Goal: Communication & Community: Answer question/provide support

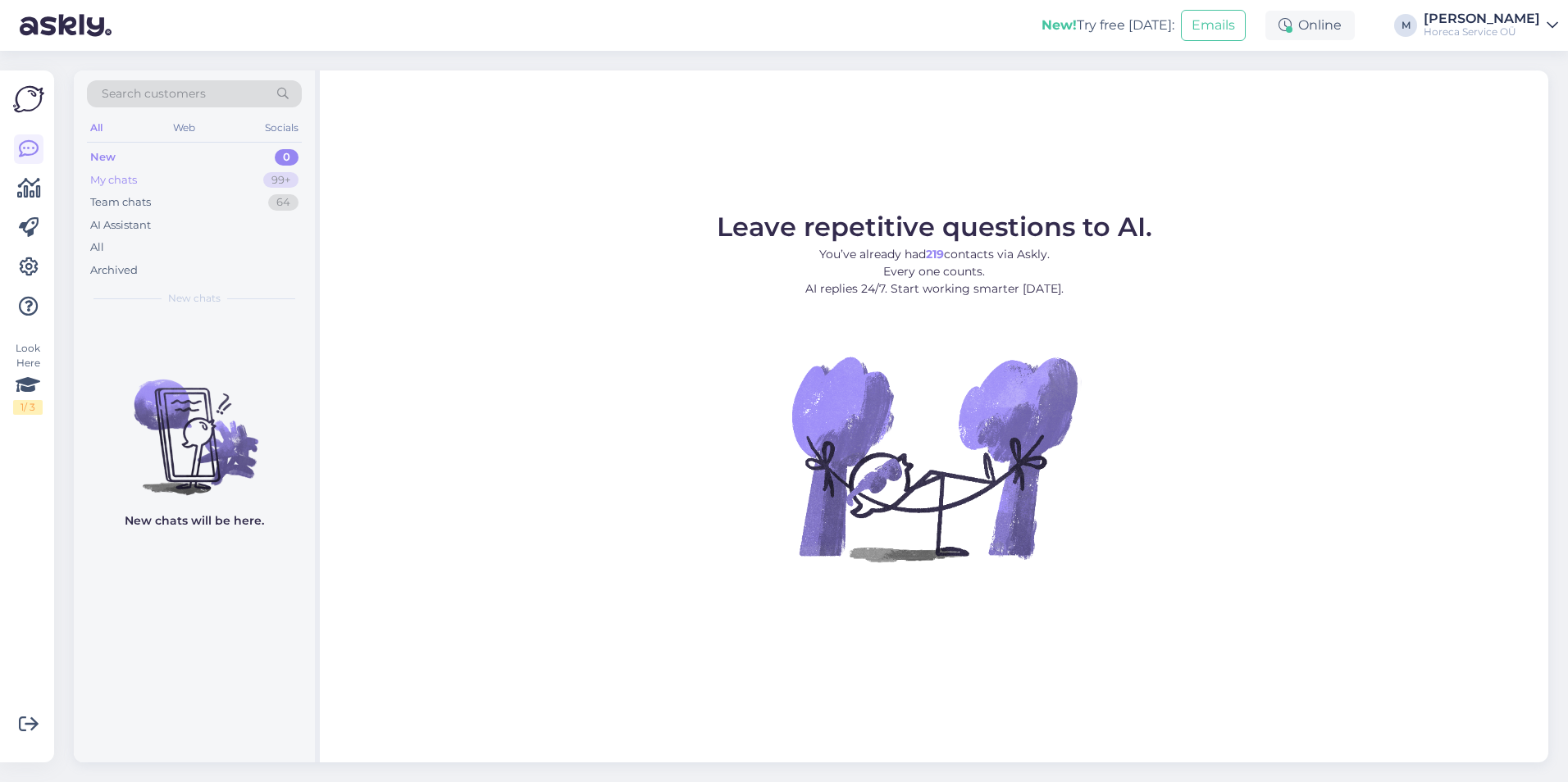
click at [119, 188] on div "My chats 99+" at bounding box center [194, 180] width 215 height 23
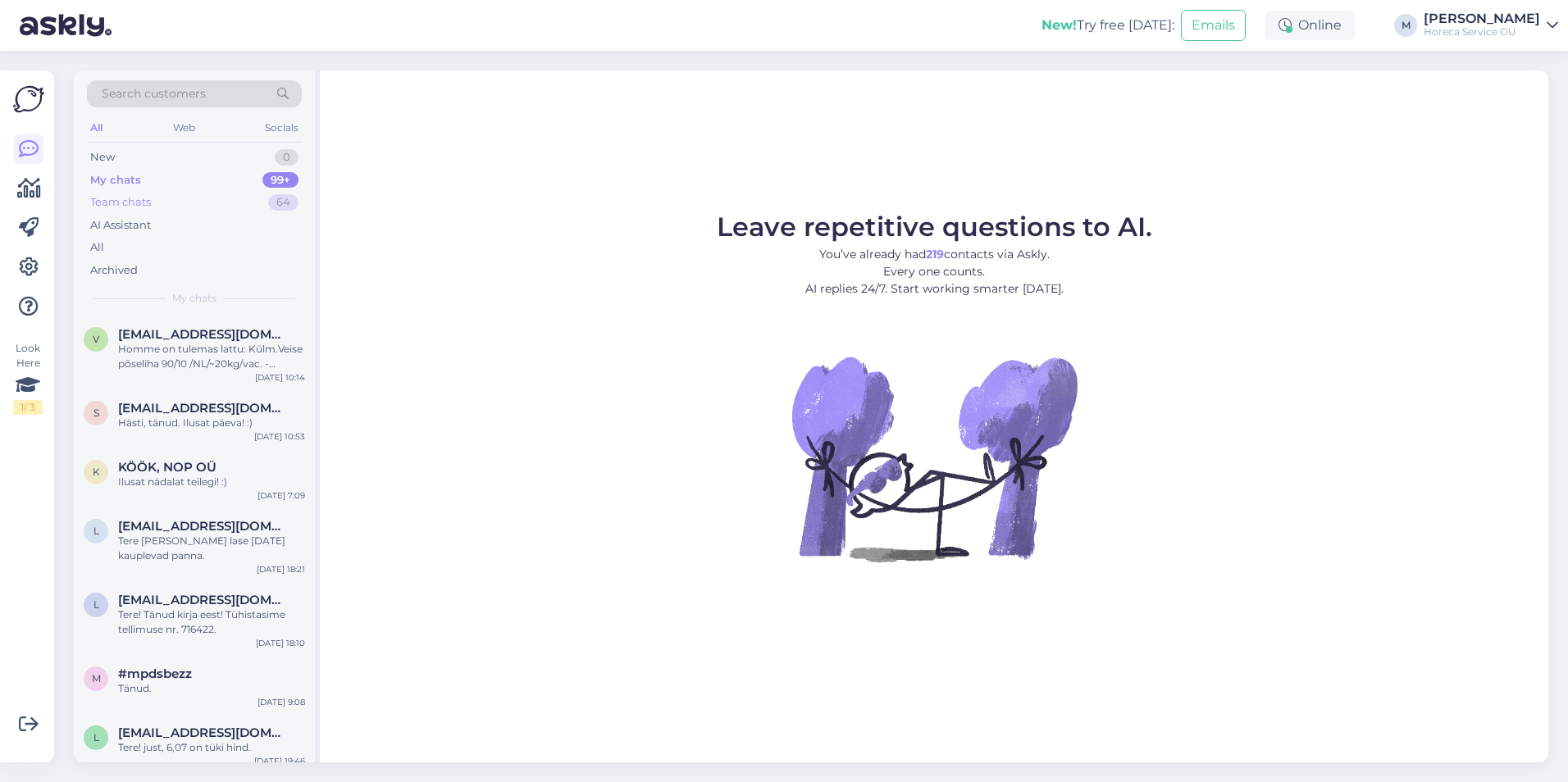
click at [144, 208] on div "Team chats" at bounding box center [120, 202] width 61 height 16
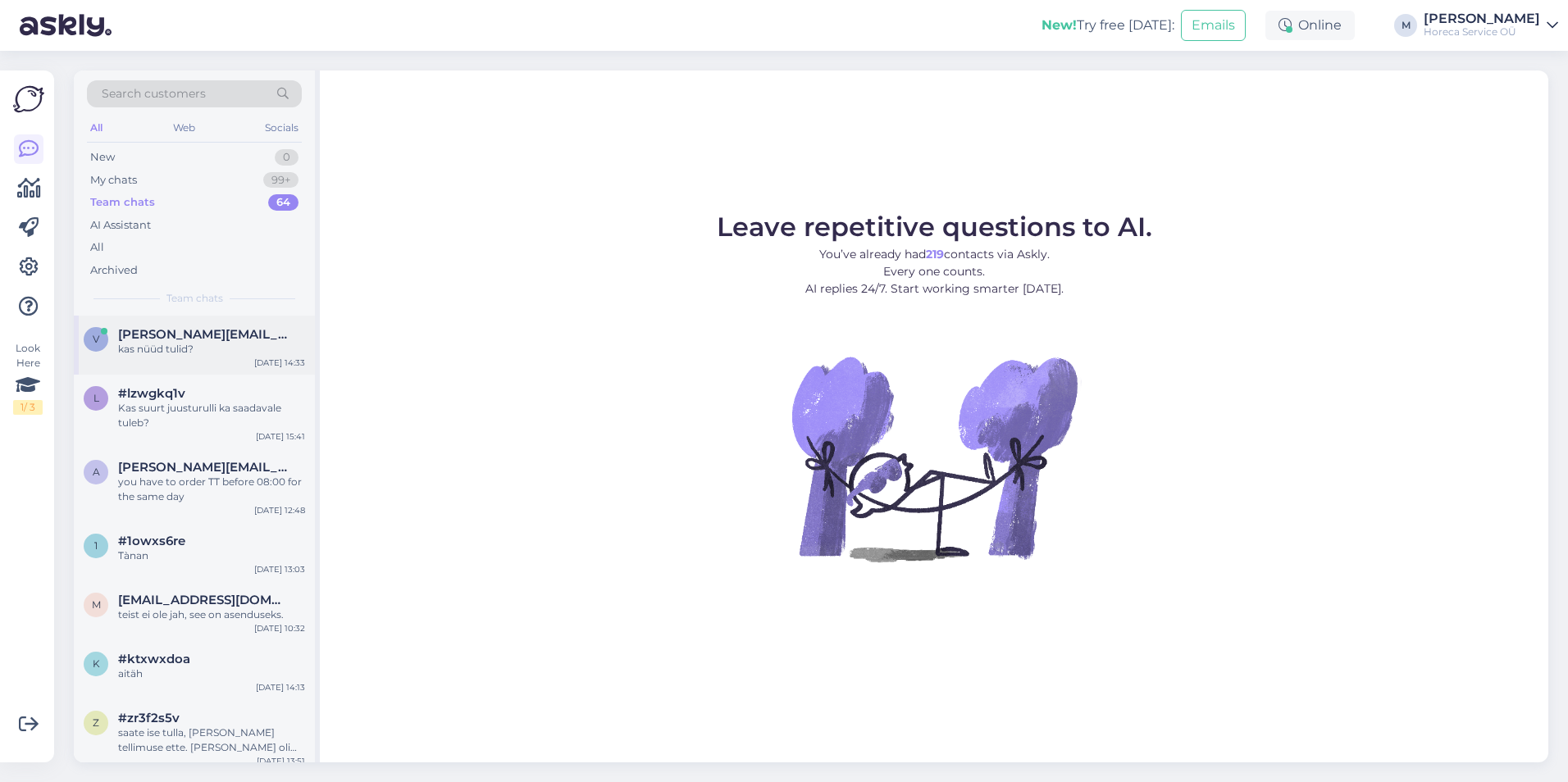
click at [191, 337] on span "[PERSON_NAME][EMAIL_ADDRESS][DOMAIN_NAME]" at bounding box center [203, 335] width 171 height 15
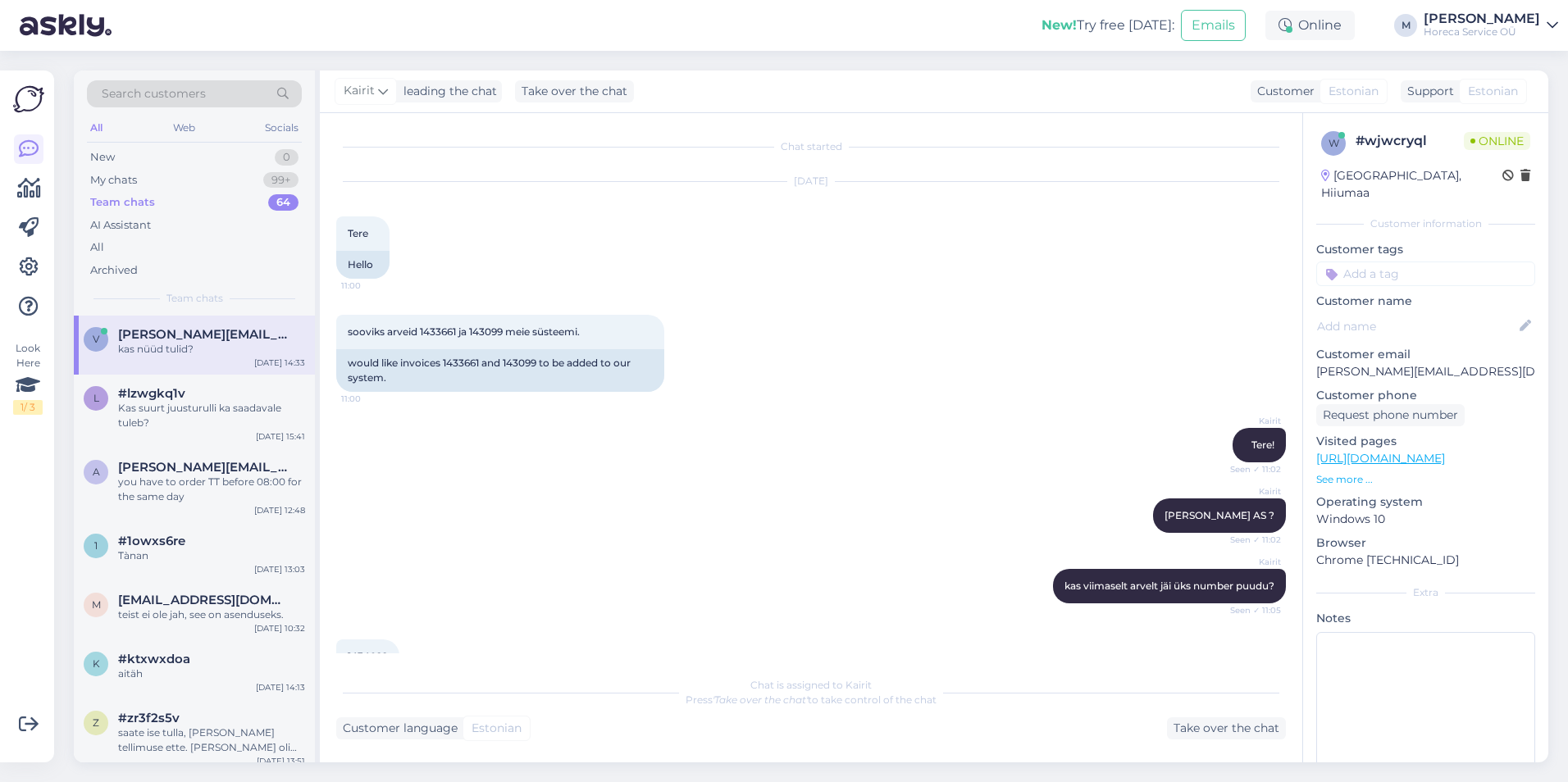
scroll to position [844, 0]
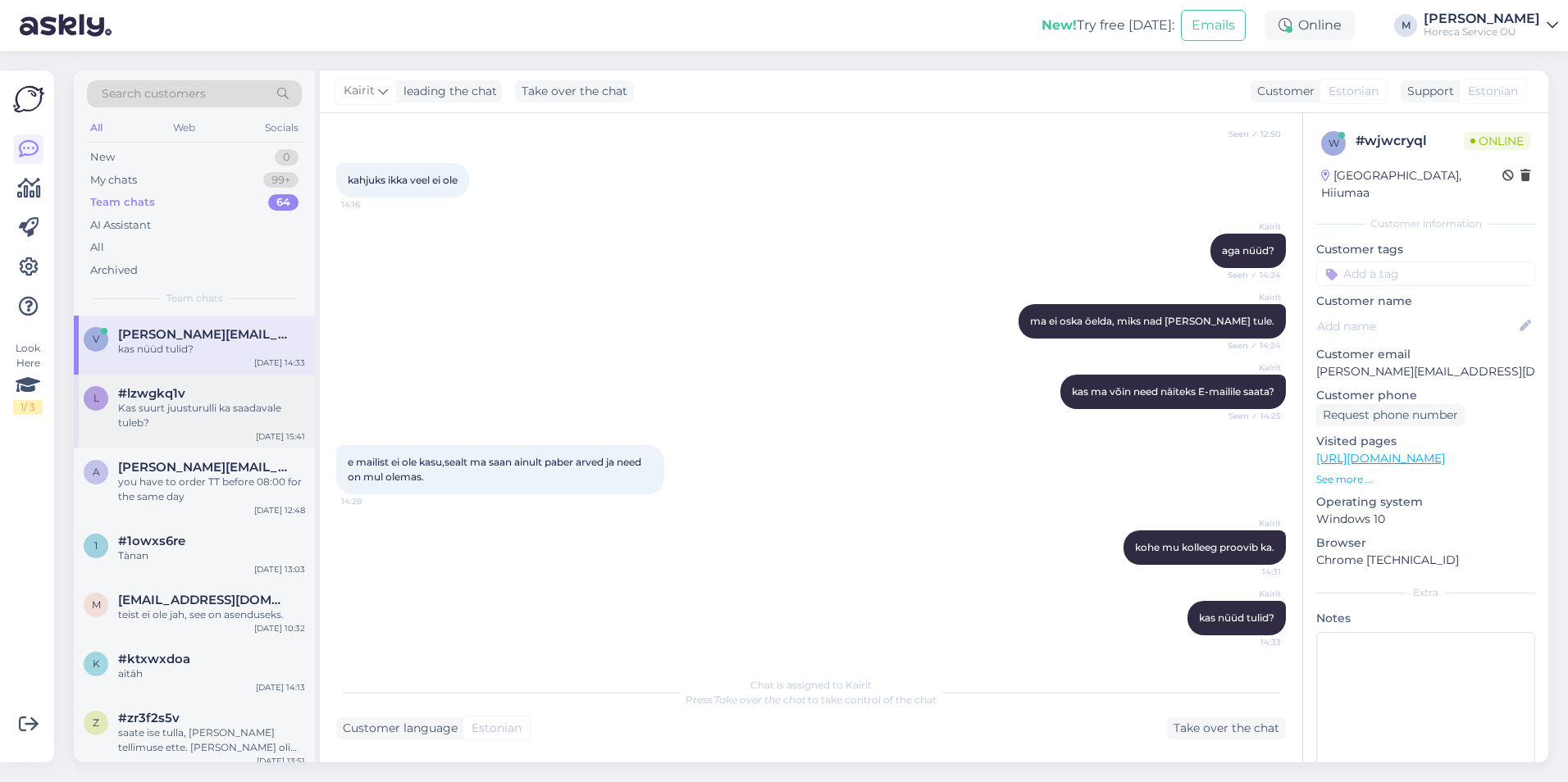
click at [189, 388] on div "#lzwgkq1v" at bounding box center [211, 394] width 187 height 15
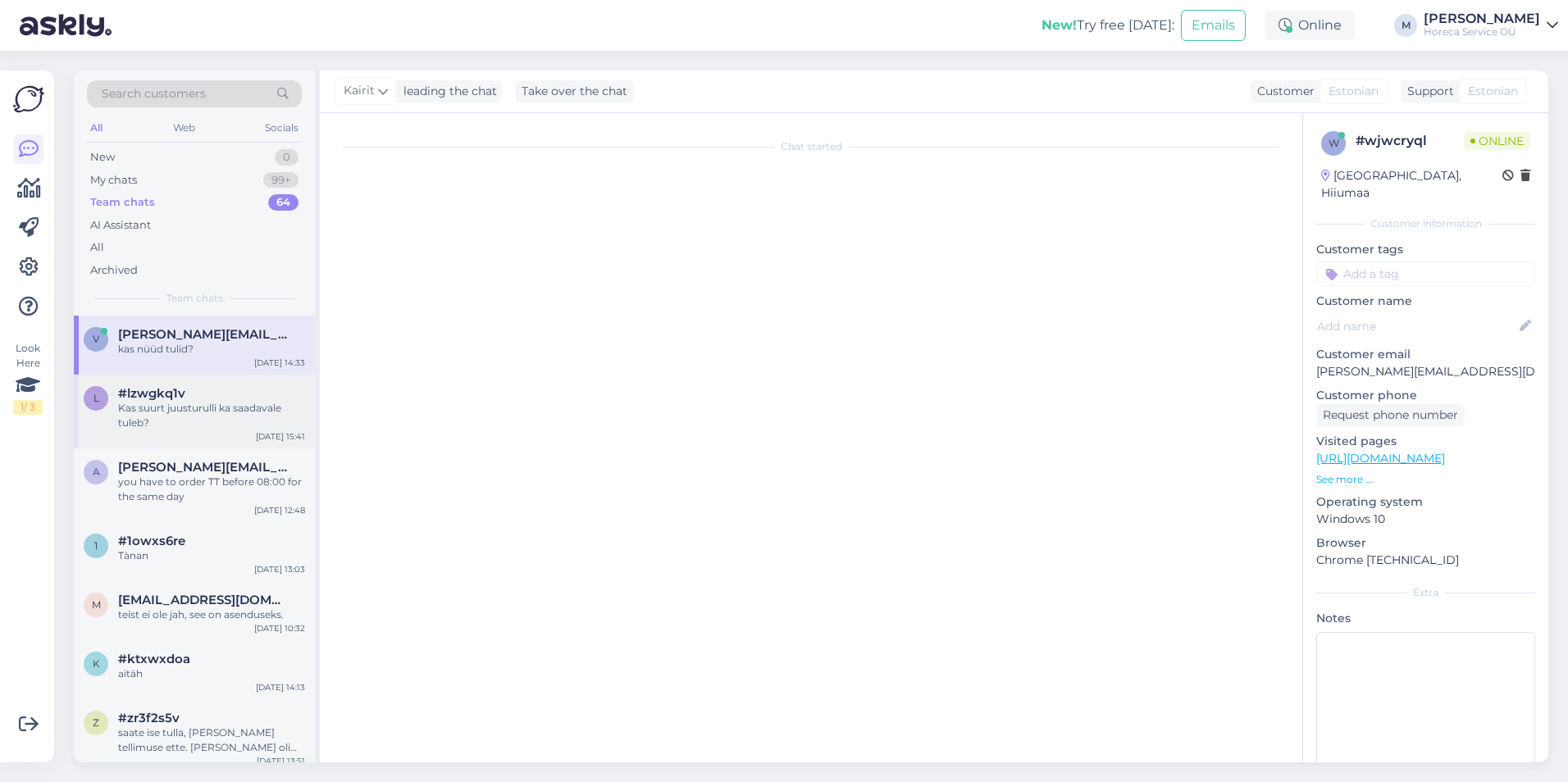
scroll to position [0, 0]
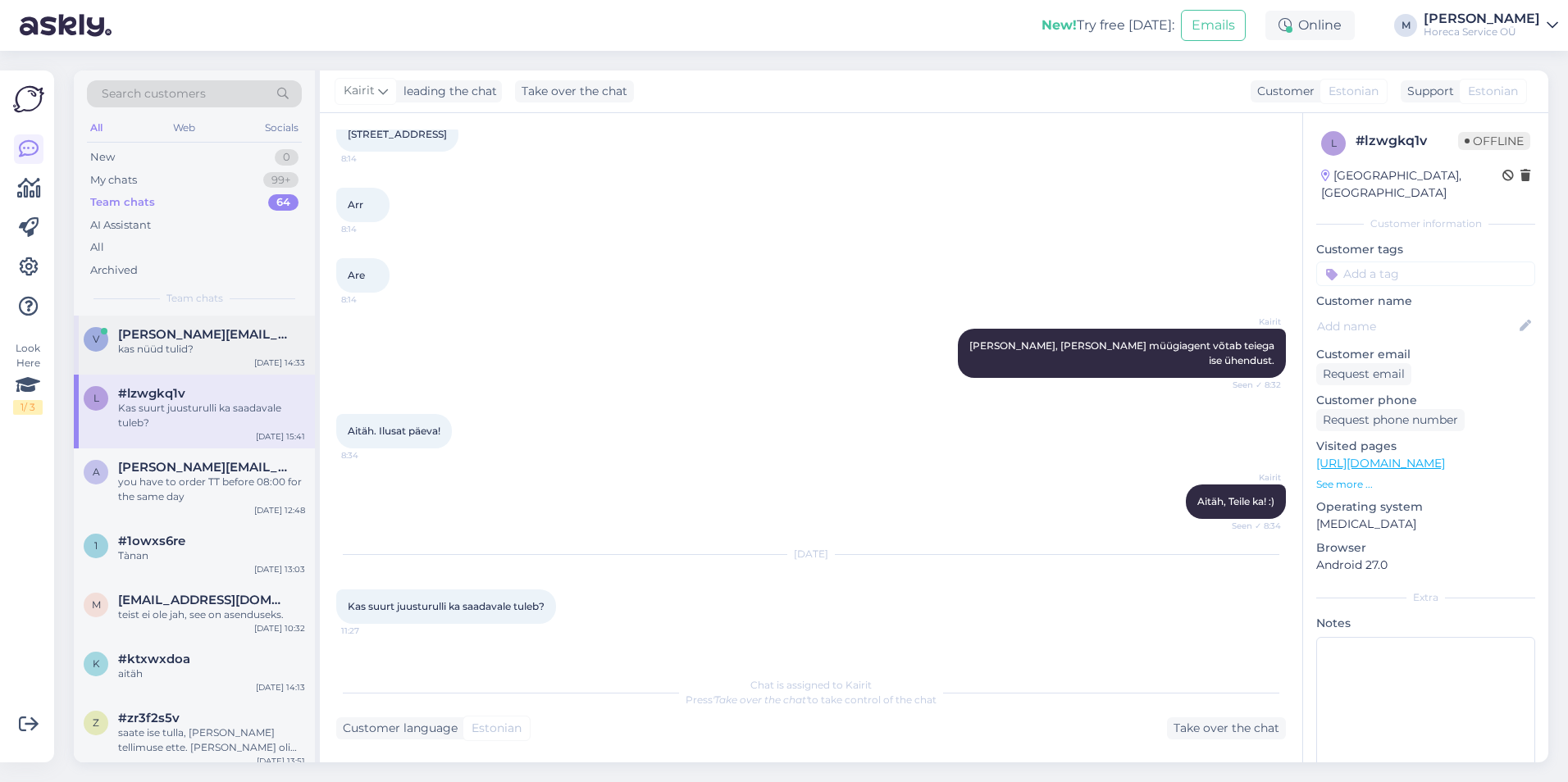
click at [190, 347] on div "kas nüüd tulid?" at bounding box center [211, 349] width 187 height 15
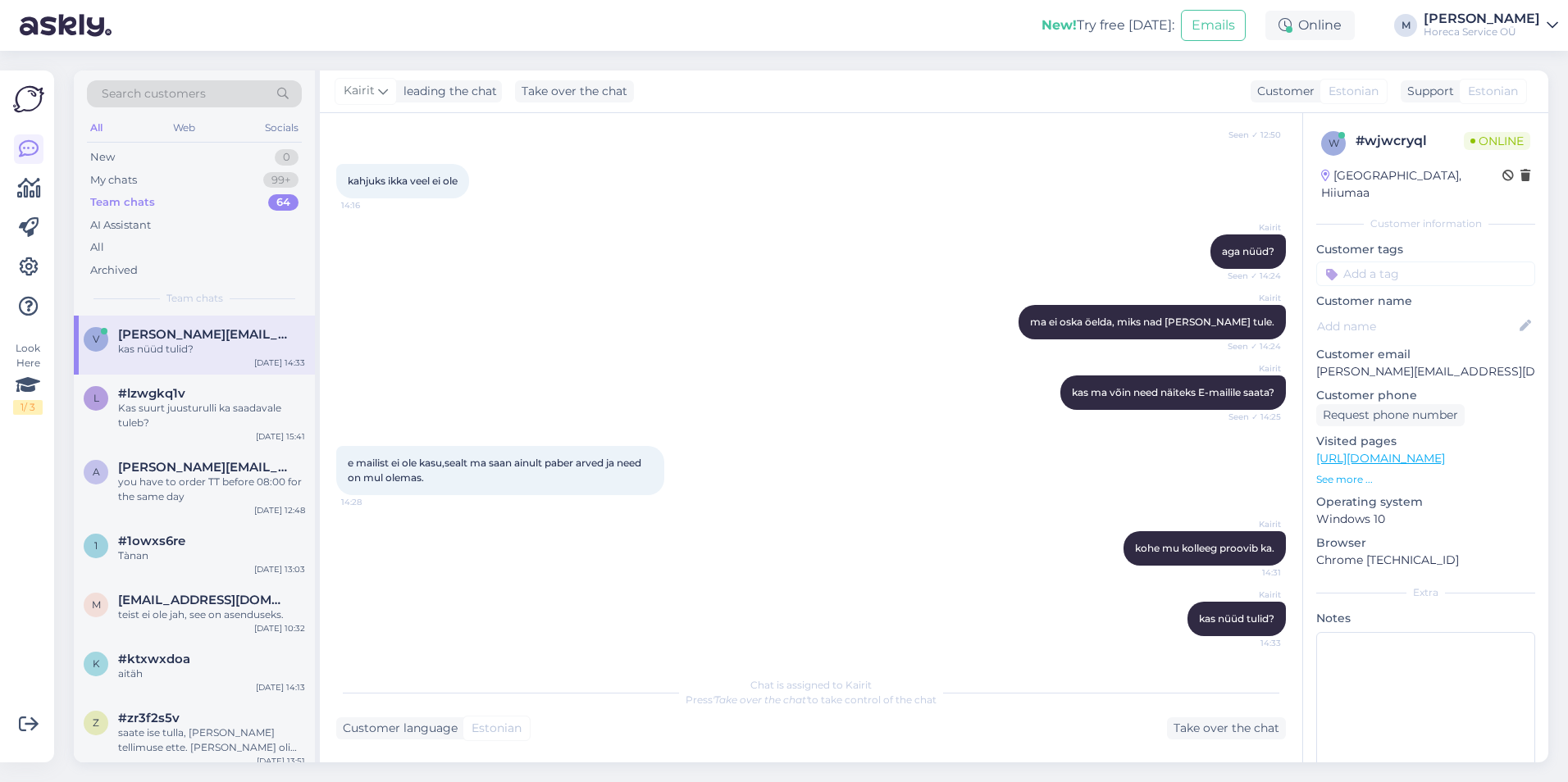
scroll to position [844, 0]
click at [210, 414] on div "Kas suurt juusturulli ka saadavale tuleb?" at bounding box center [211, 415] width 187 height 30
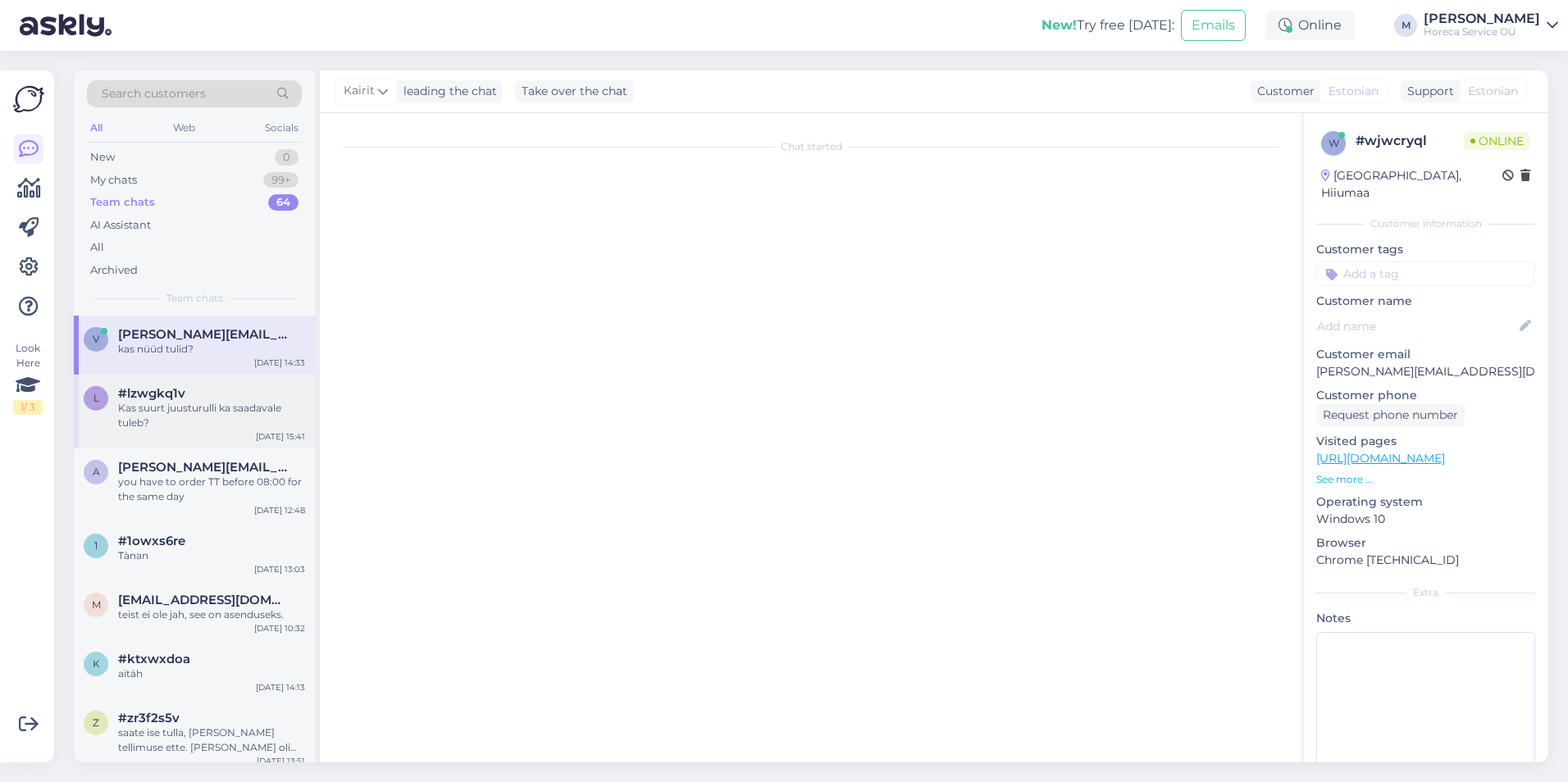
scroll to position [1090, 0]
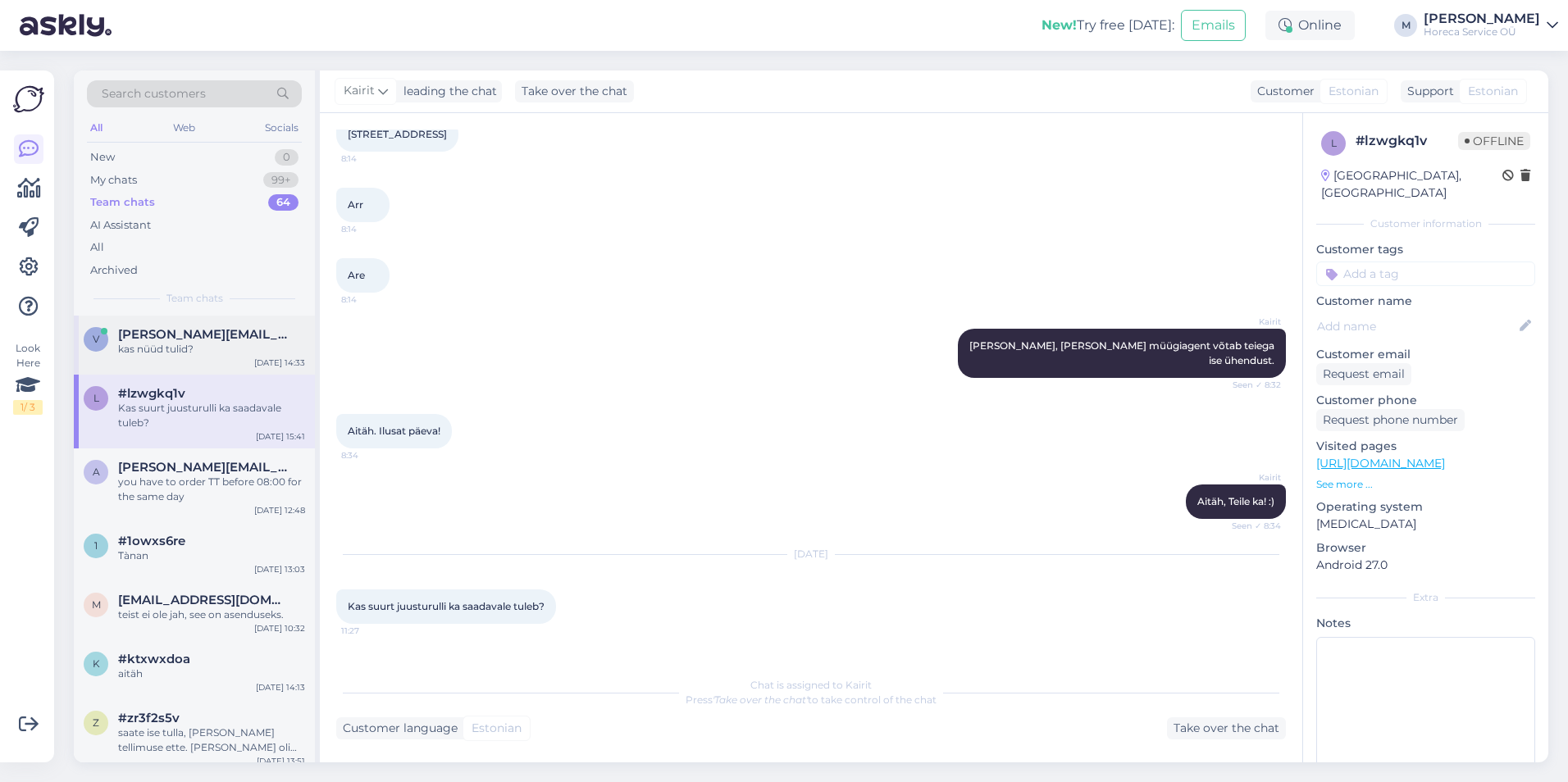
click at [182, 328] on span "[PERSON_NAME][EMAIL_ADDRESS][DOMAIN_NAME]" at bounding box center [203, 335] width 171 height 15
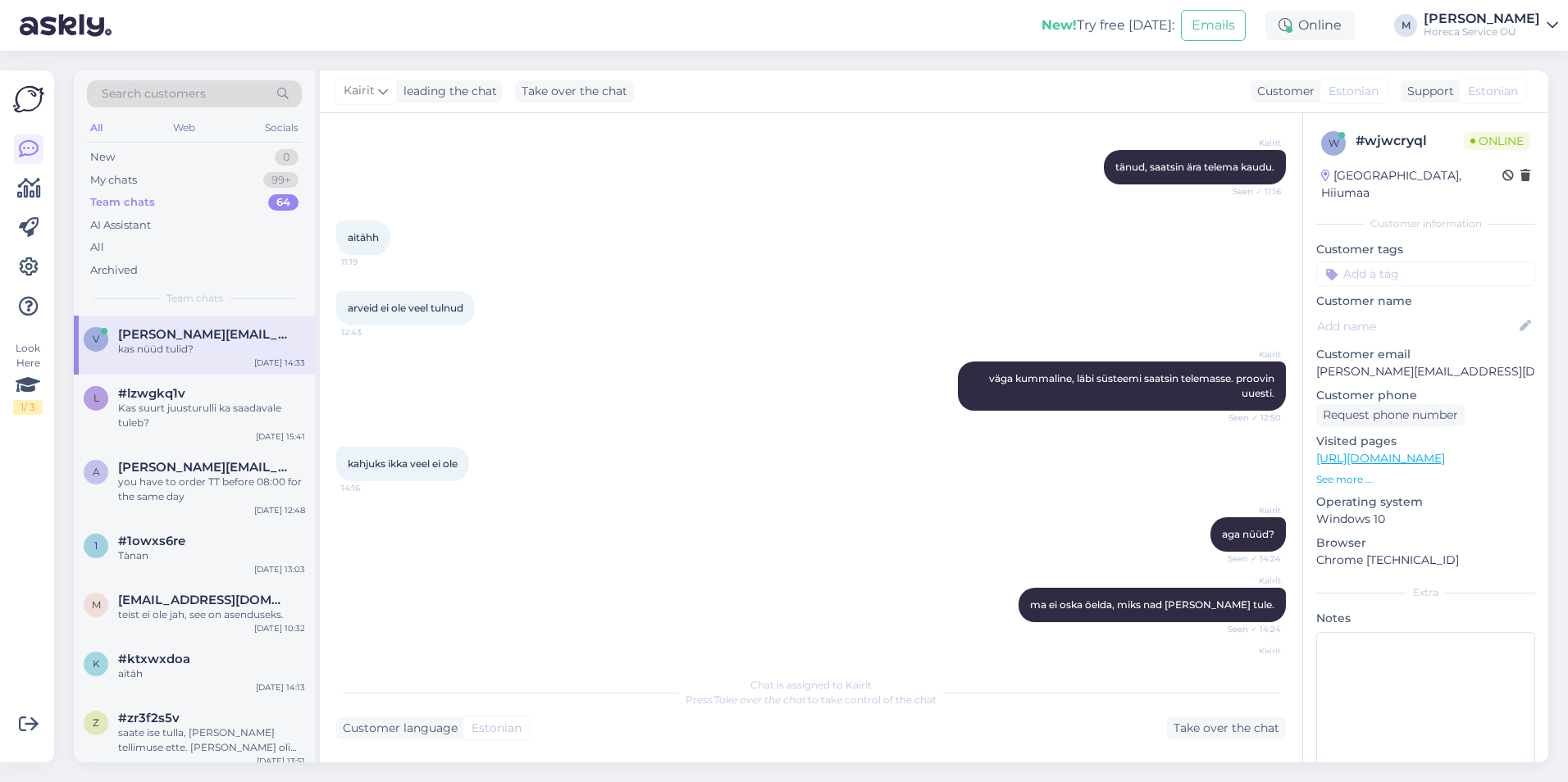
scroll to position [844, 0]
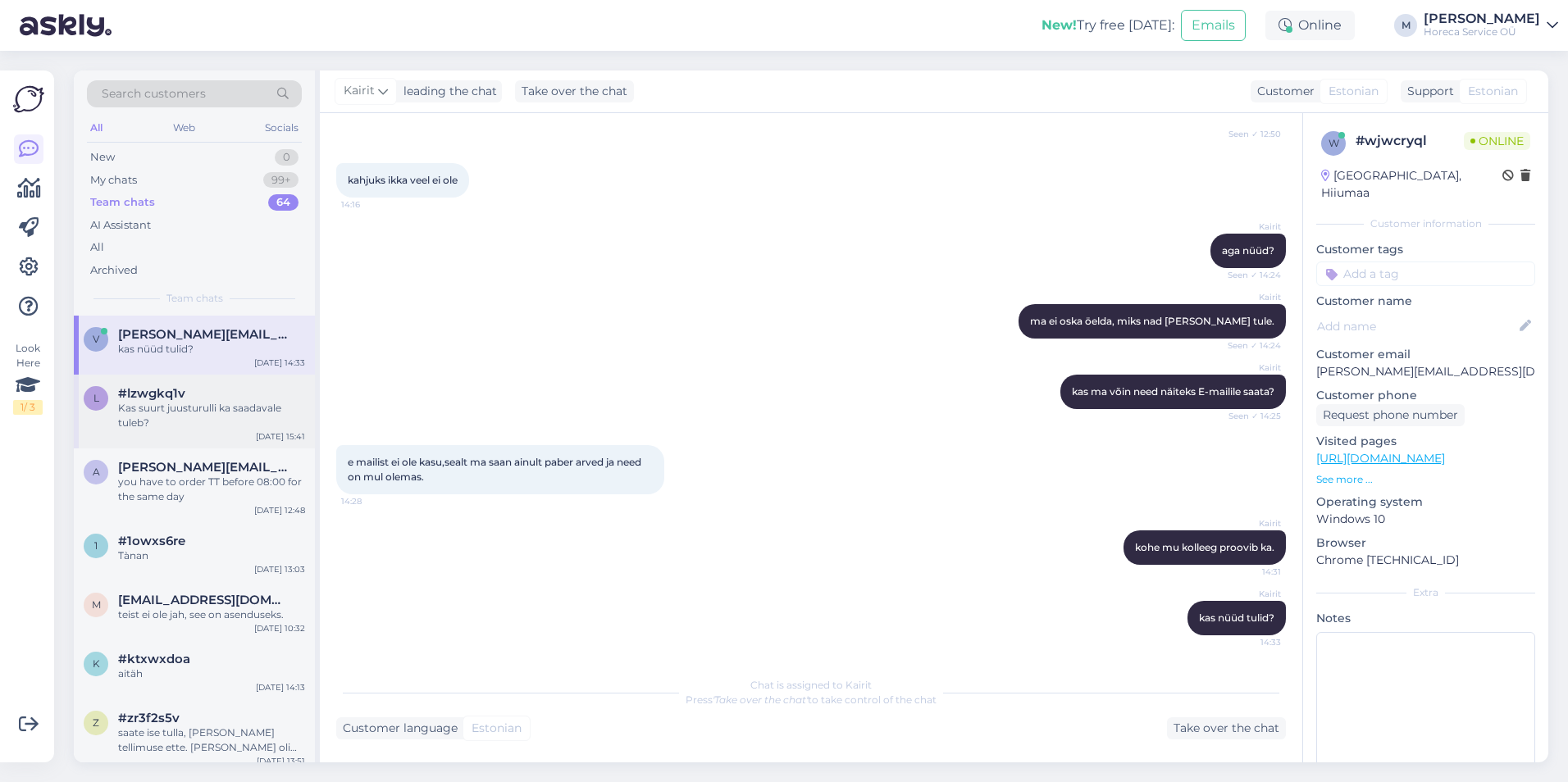
click at [139, 415] on div "Kas suurt juusturulli ka saadavale tuleb?" at bounding box center [211, 415] width 187 height 30
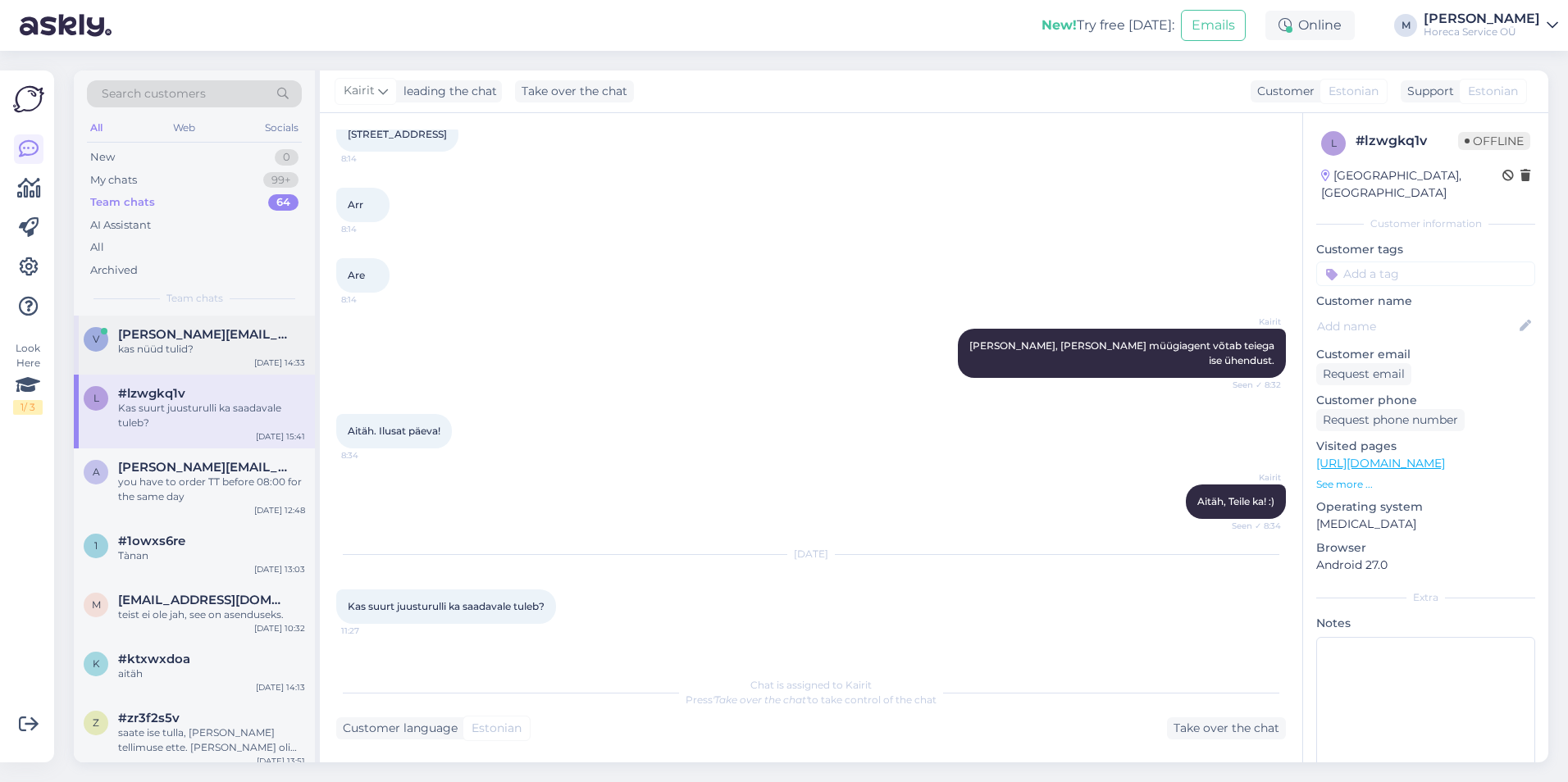
click at [211, 348] on div "kas nüüd tulid?" at bounding box center [211, 349] width 187 height 15
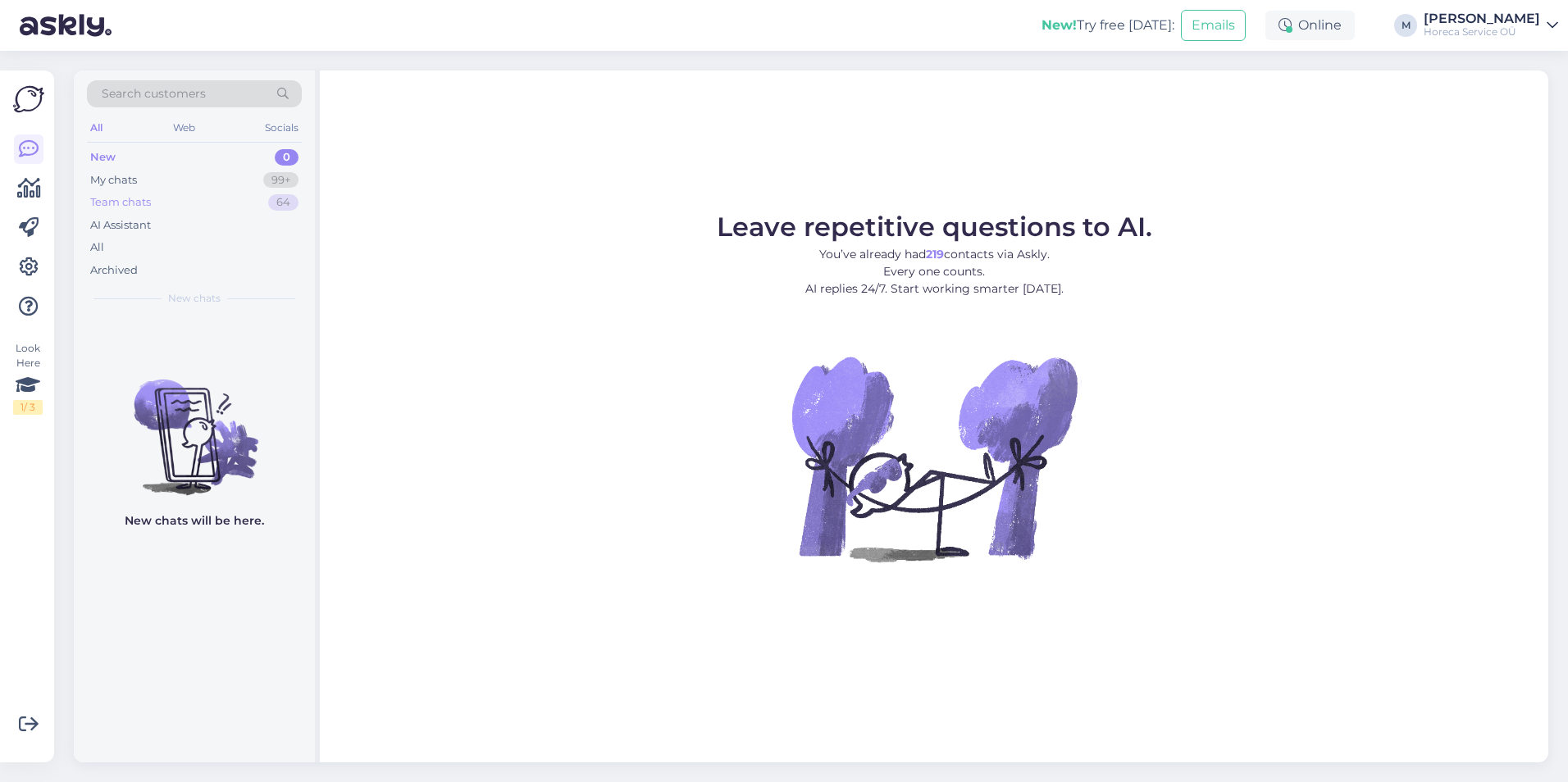
click at [187, 210] on div "Team chats 64" at bounding box center [194, 202] width 215 height 23
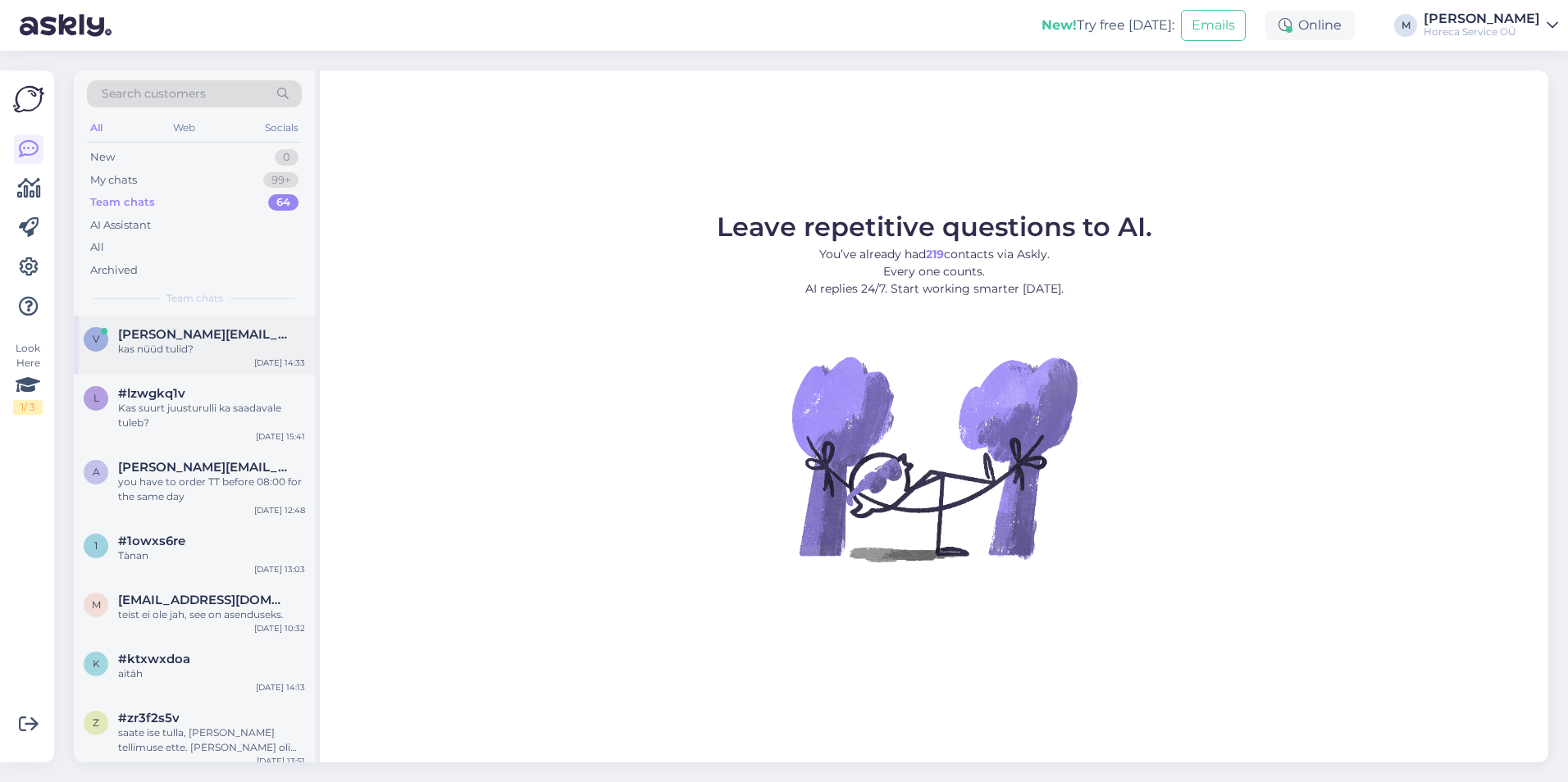
click at [187, 340] on span "[PERSON_NAME][EMAIL_ADDRESS][DOMAIN_NAME]" at bounding box center [203, 335] width 171 height 15
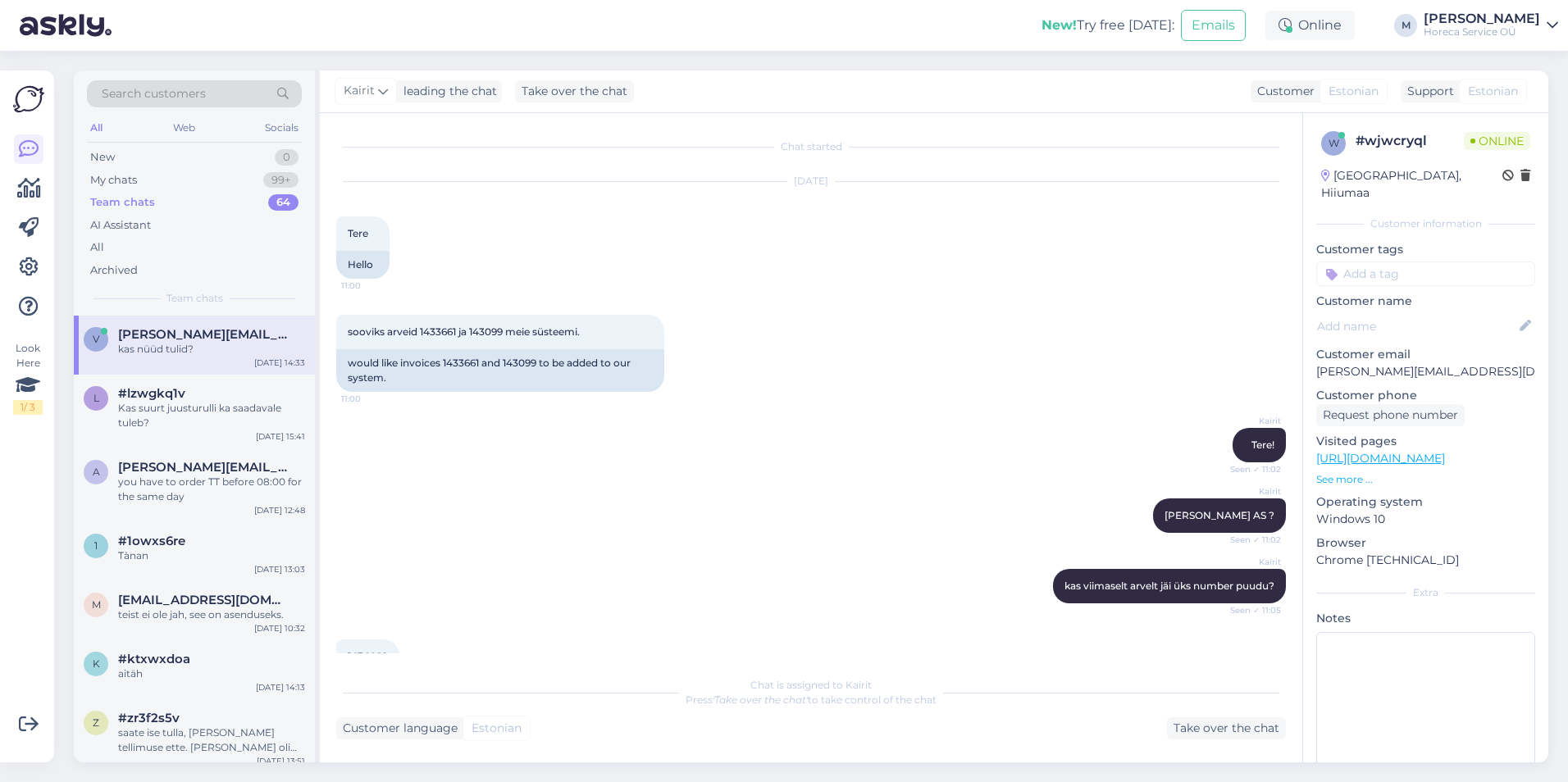
scroll to position [844, 0]
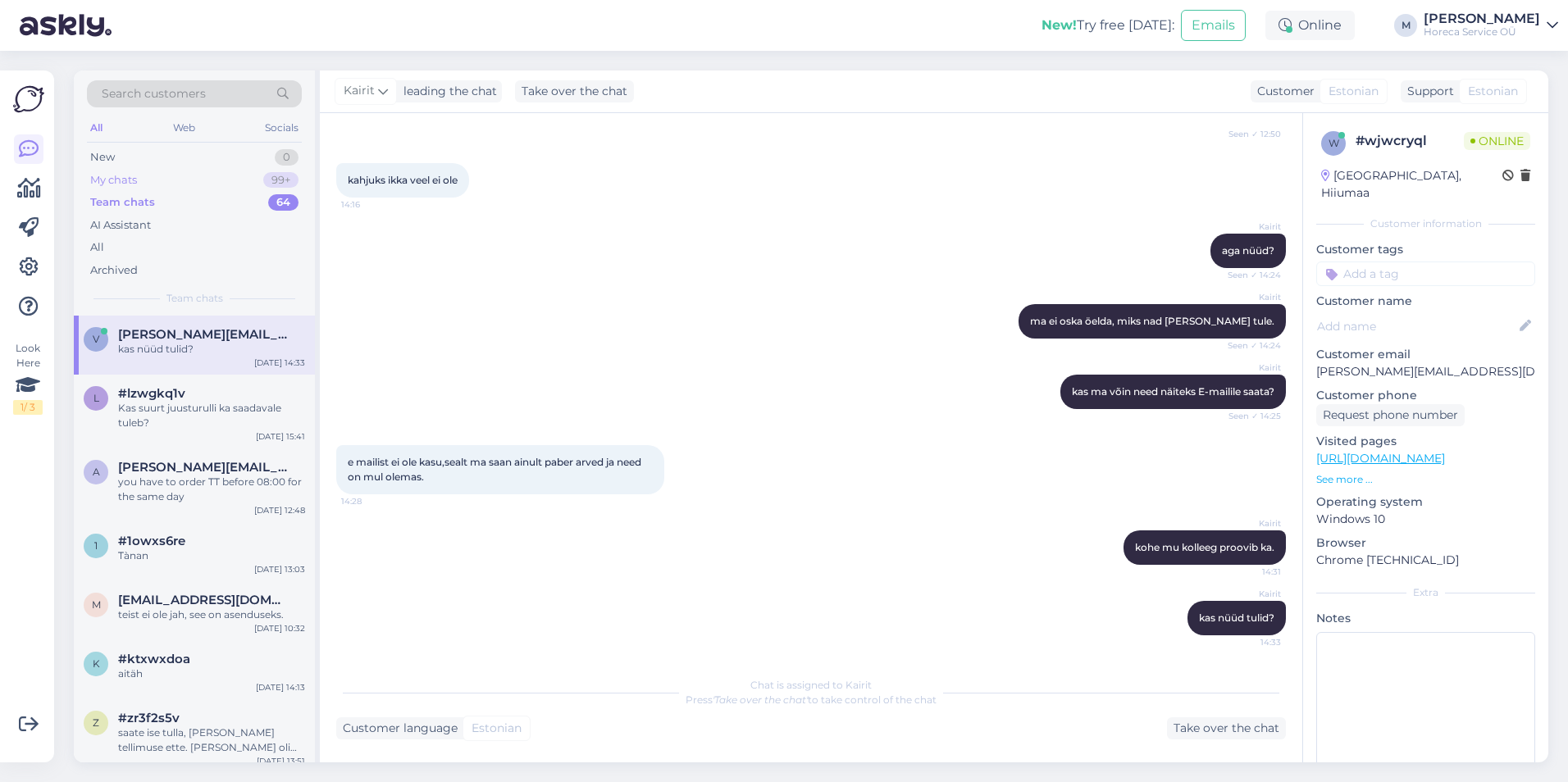
click at [235, 181] on div "My chats 99+" at bounding box center [194, 180] width 215 height 23
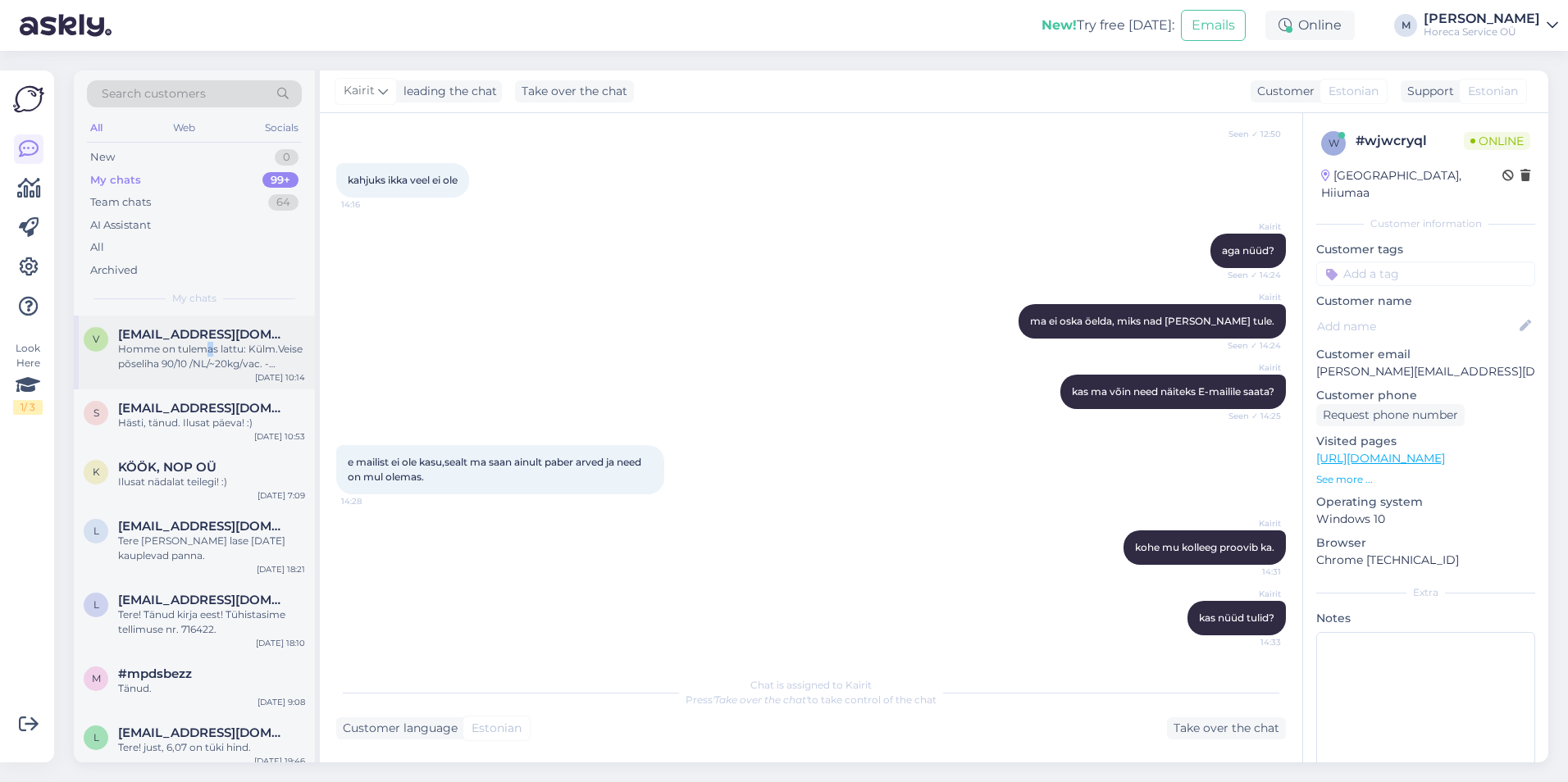
click at [210, 348] on div "Homme on tulemas lattu: Külm.Veise põseliha 90/10 /NL/~20kg/vac. - pakendi suur…" at bounding box center [211, 357] width 187 height 30
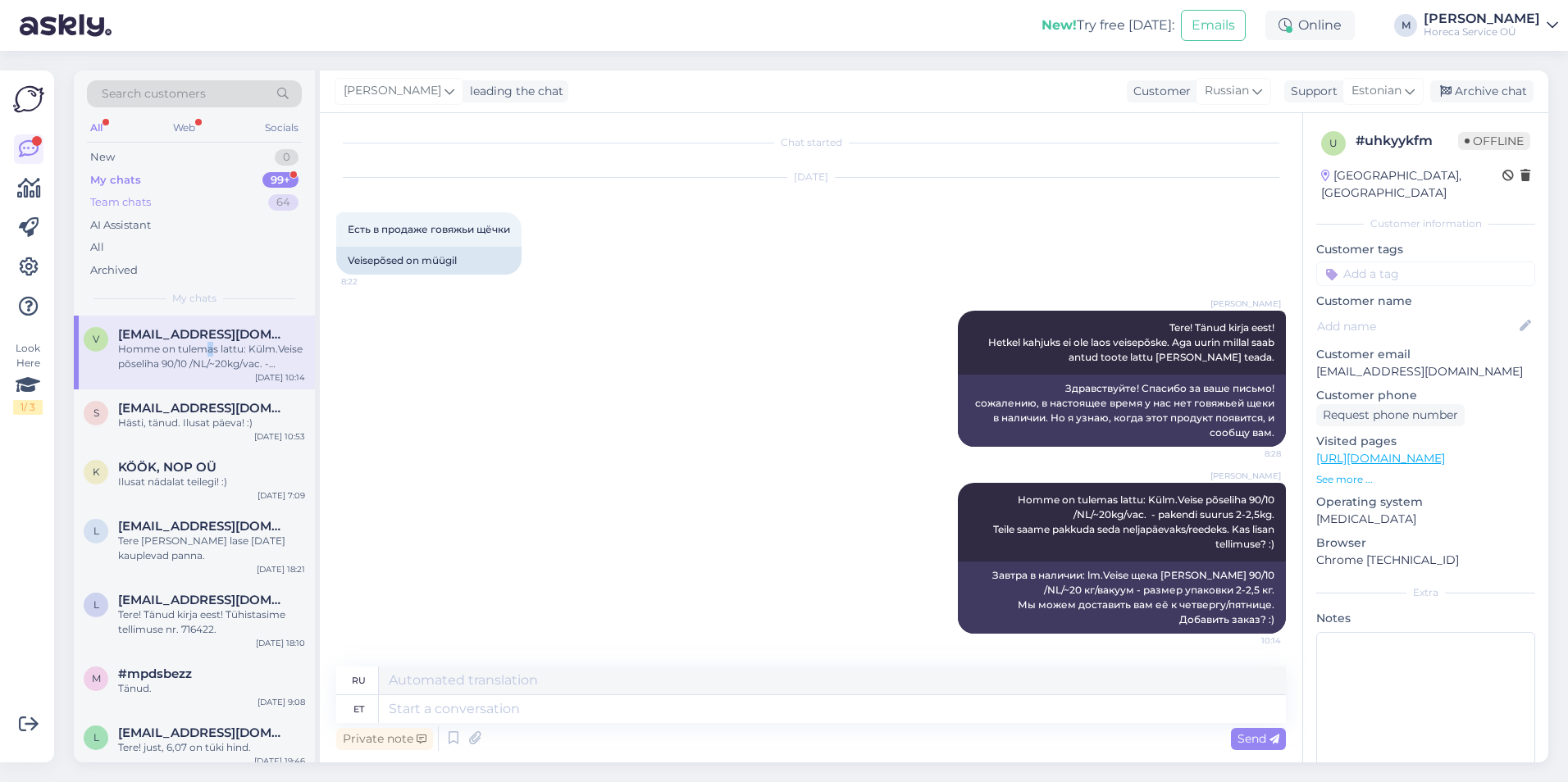
click at [184, 205] on div "Team chats 64" at bounding box center [194, 202] width 215 height 23
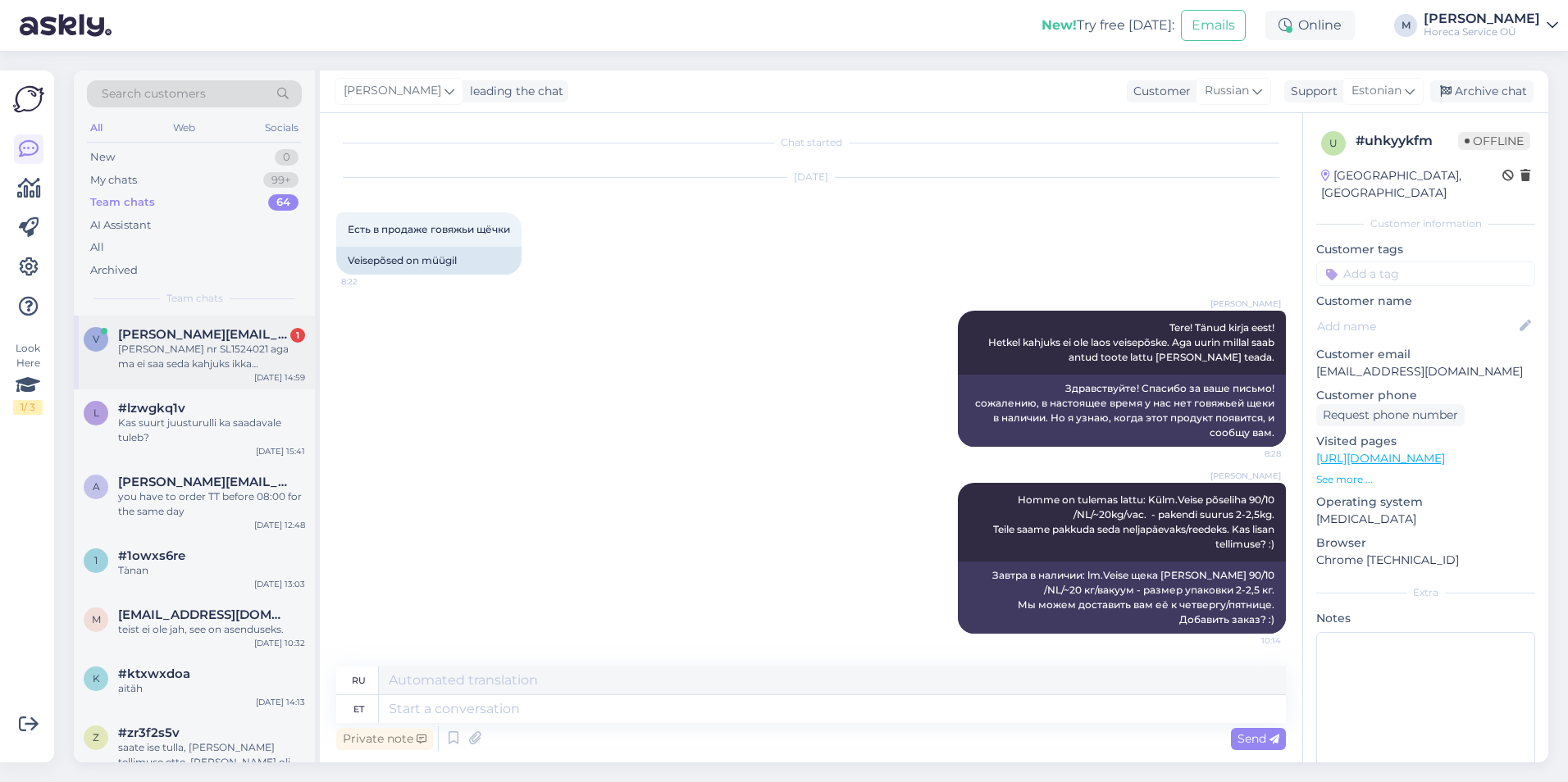
click at [194, 359] on div "[PERSON_NAME] nr SL1524021 aga ma ei saa seda kahjuks ikka kasutada,sest puudub…" at bounding box center [211, 357] width 187 height 30
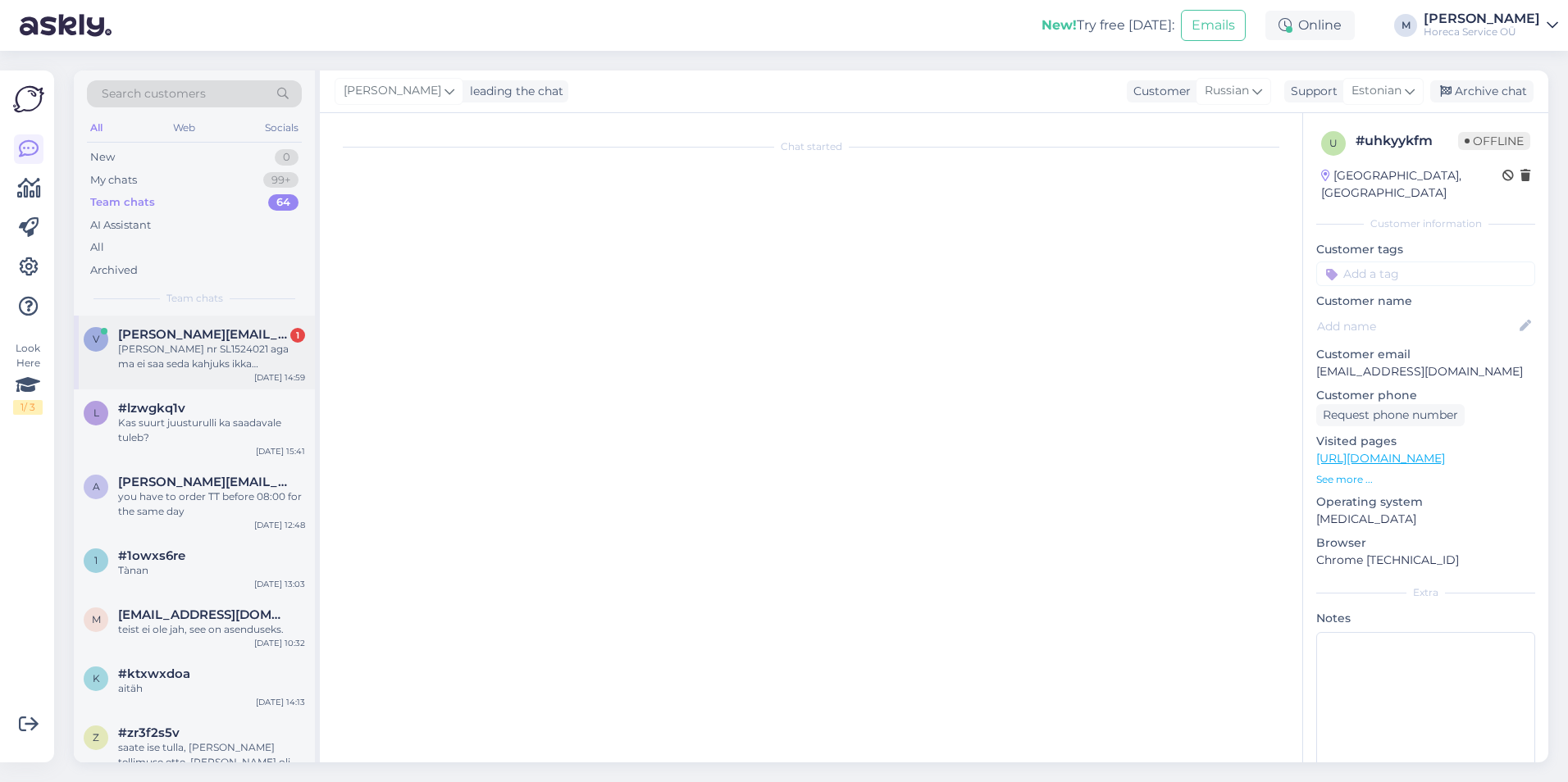
scroll to position [929, 0]
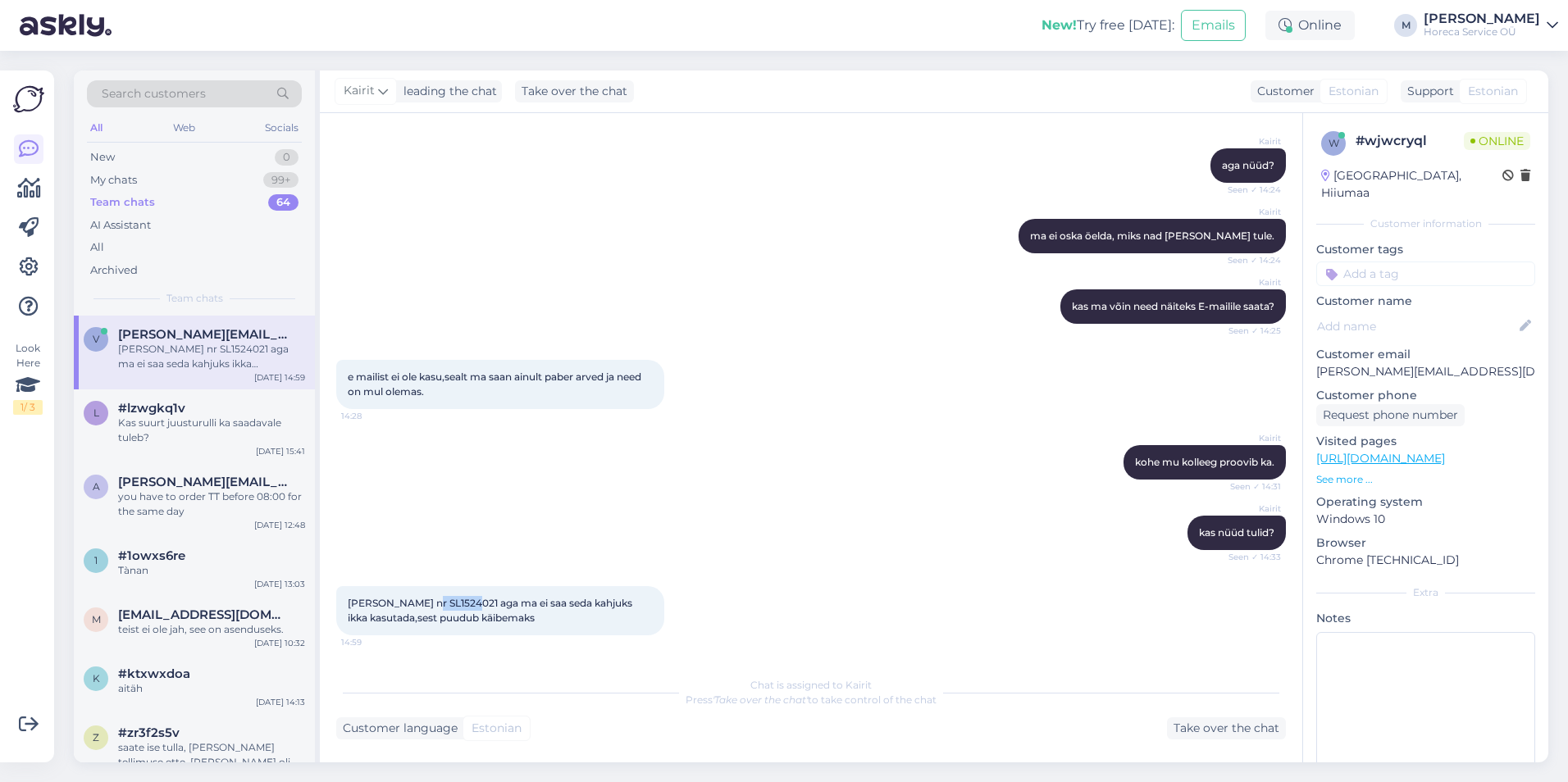
drag, startPoint x: 455, startPoint y: 605, endPoint x: 415, endPoint y: 603, distance: 40.0
click at [415, 603] on span "[PERSON_NAME] nr SL1524021 aga ma ei saa seda kahjuks ikka kasutada,sest puudub…" at bounding box center [491, 611] width 287 height 27
copy span "1524021"
click at [474, 608] on div "Chat started [DATE] Tere 11:00 Hello sooviks arveid 1433661 ja 143099 meie süst…" at bounding box center [811, 438] width 983 height 650
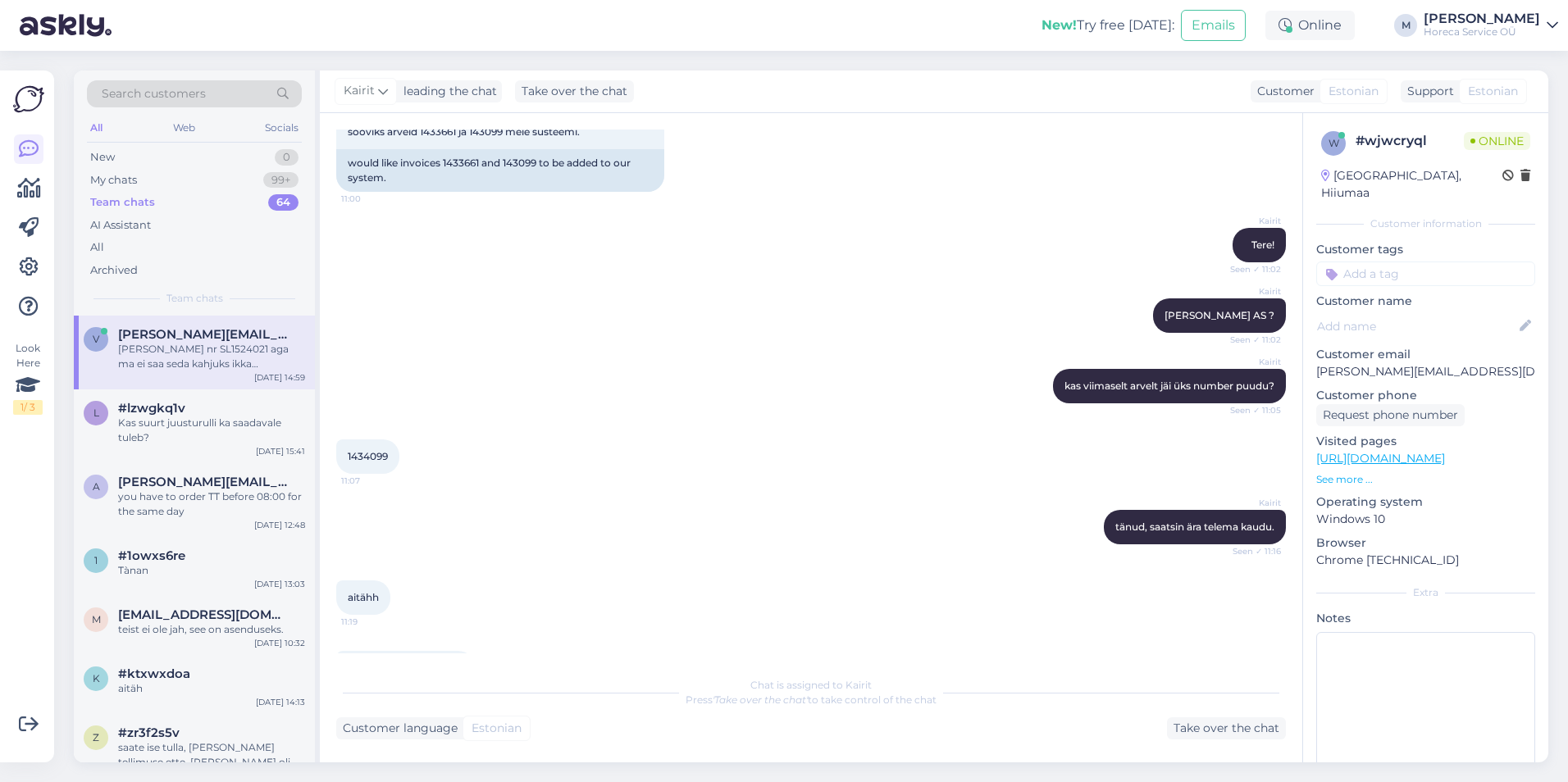
scroll to position [0, 0]
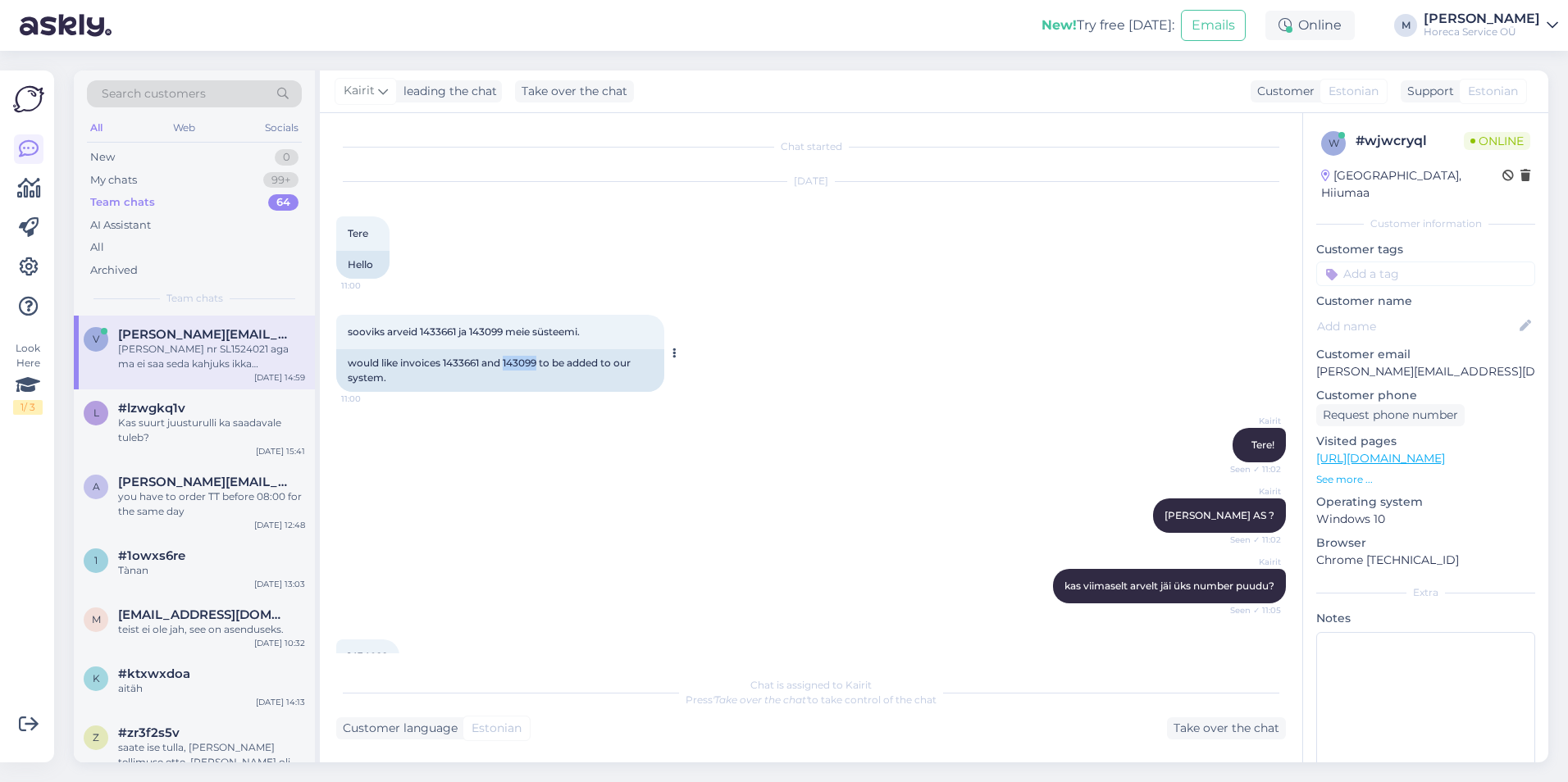
drag, startPoint x: 539, startPoint y: 363, endPoint x: 508, endPoint y: 366, distance: 31.1
click at [508, 366] on div "would like invoices 1433661 and 143099 to be added to our system." at bounding box center [501, 370] width 328 height 43
copy div "143099"
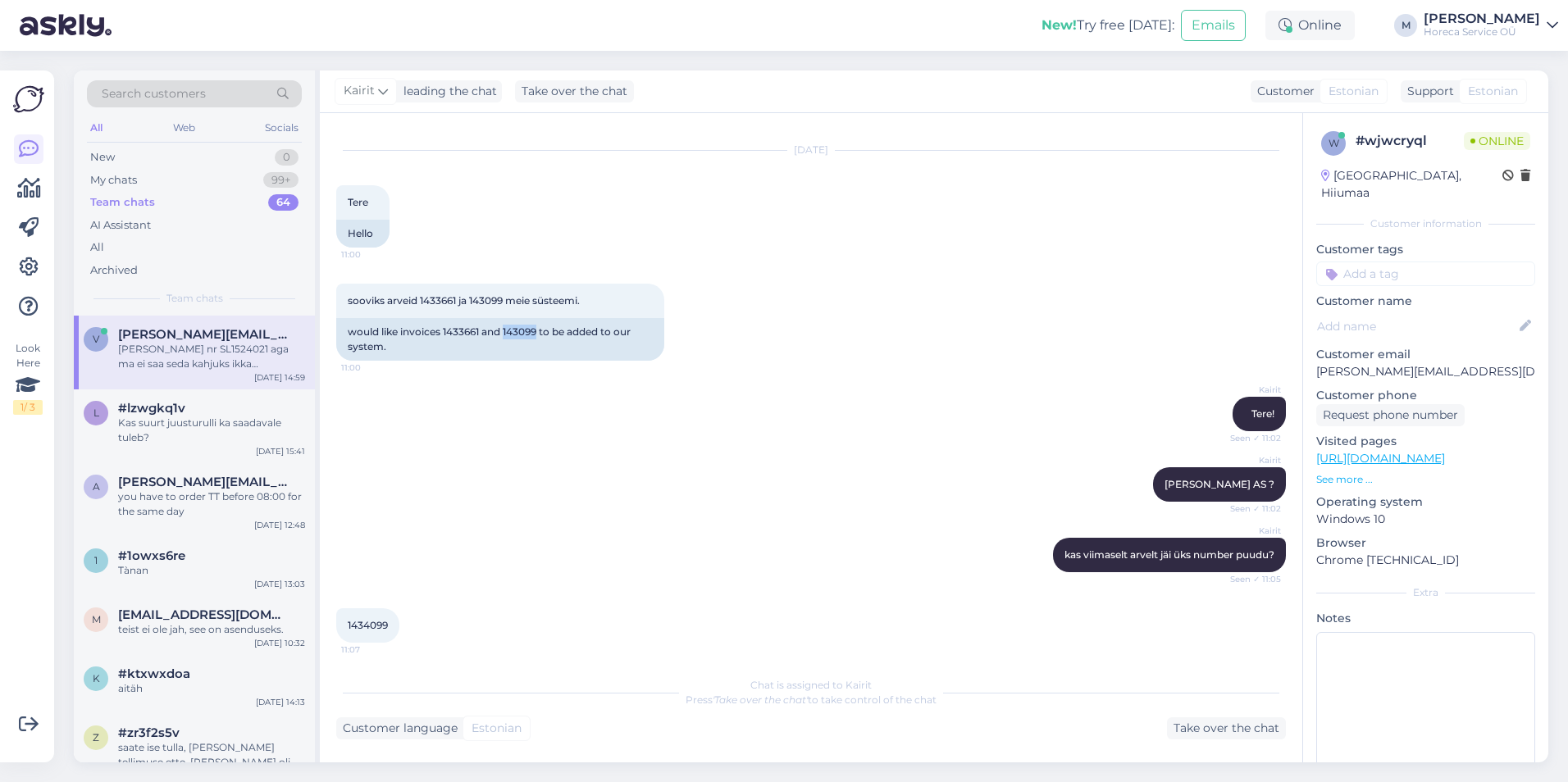
scroll to position [27, 0]
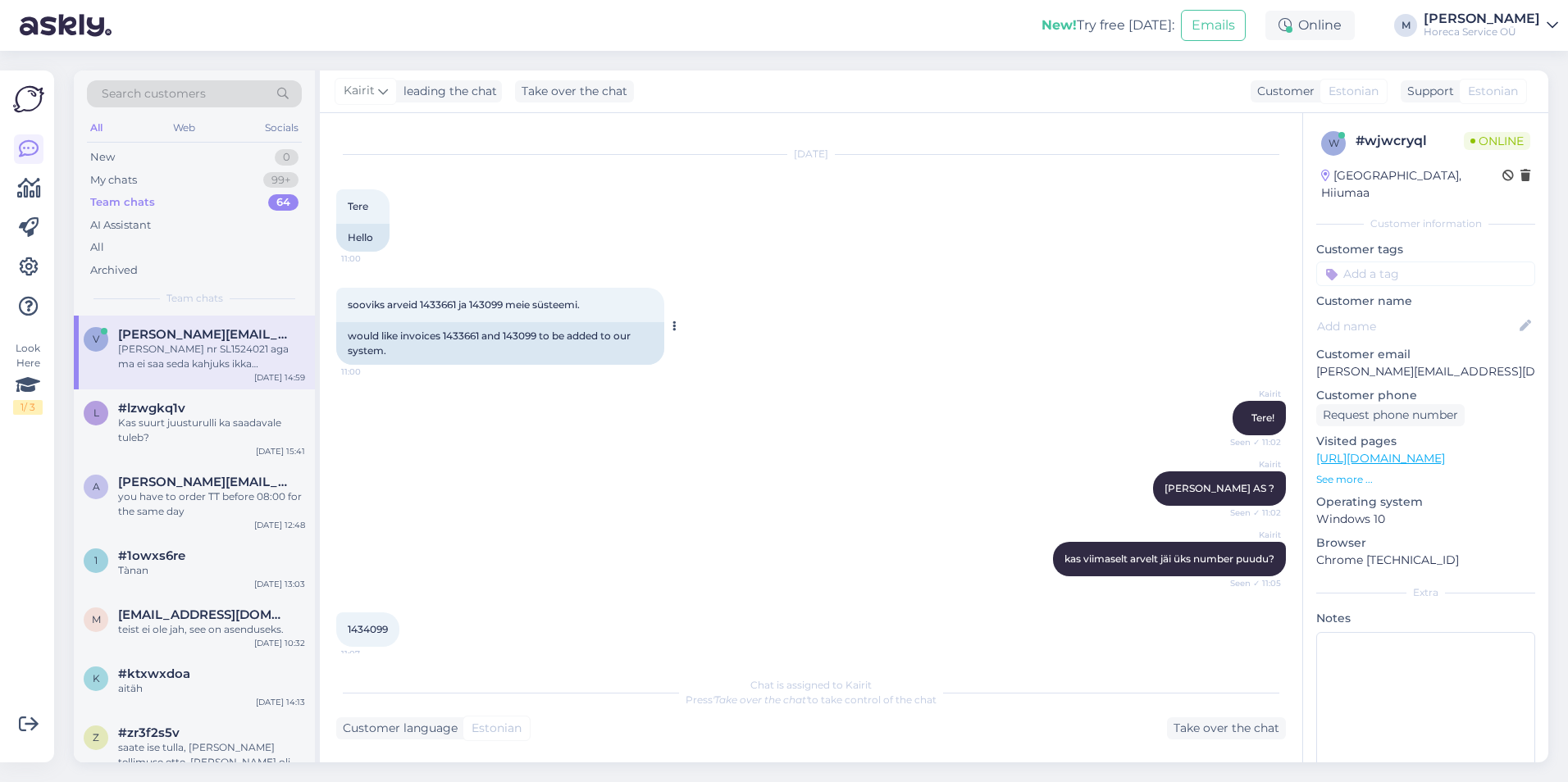
click at [553, 336] on div "would like invoices 1433661 and 143099 to be added to our system." at bounding box center [501, 343] width 328 height 43
drag, startPoint x: 481, startPoint y: 337, endPoint x: 446, endPoint y: 336, distance: 35.0
click at [446, 336] on div "would like invoices 1433661 and 143099 to be added to our system." at bounding box center [501, 343] width 328 height 43
copy div "1433661"
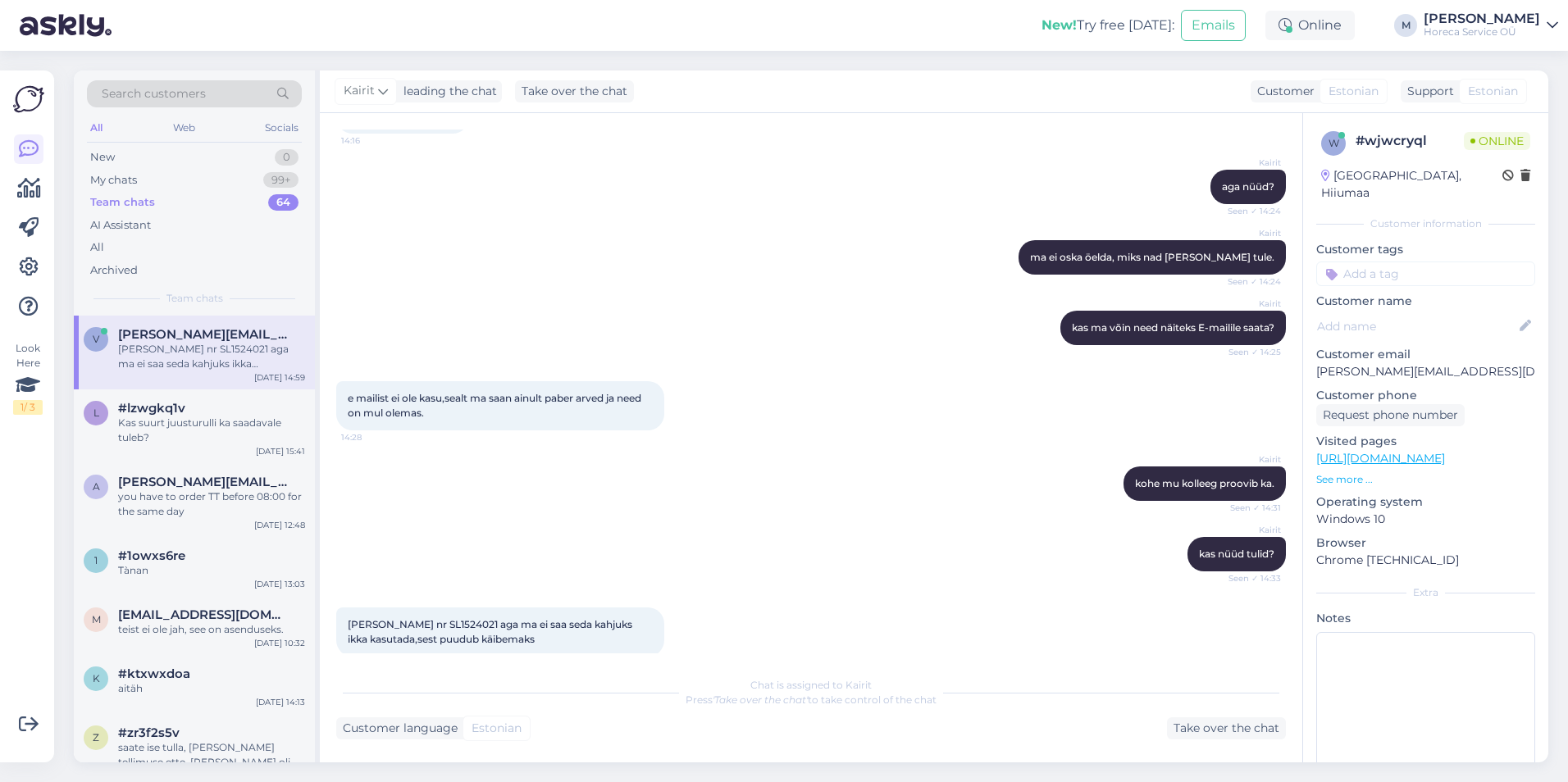
scroll to position [929, 0]
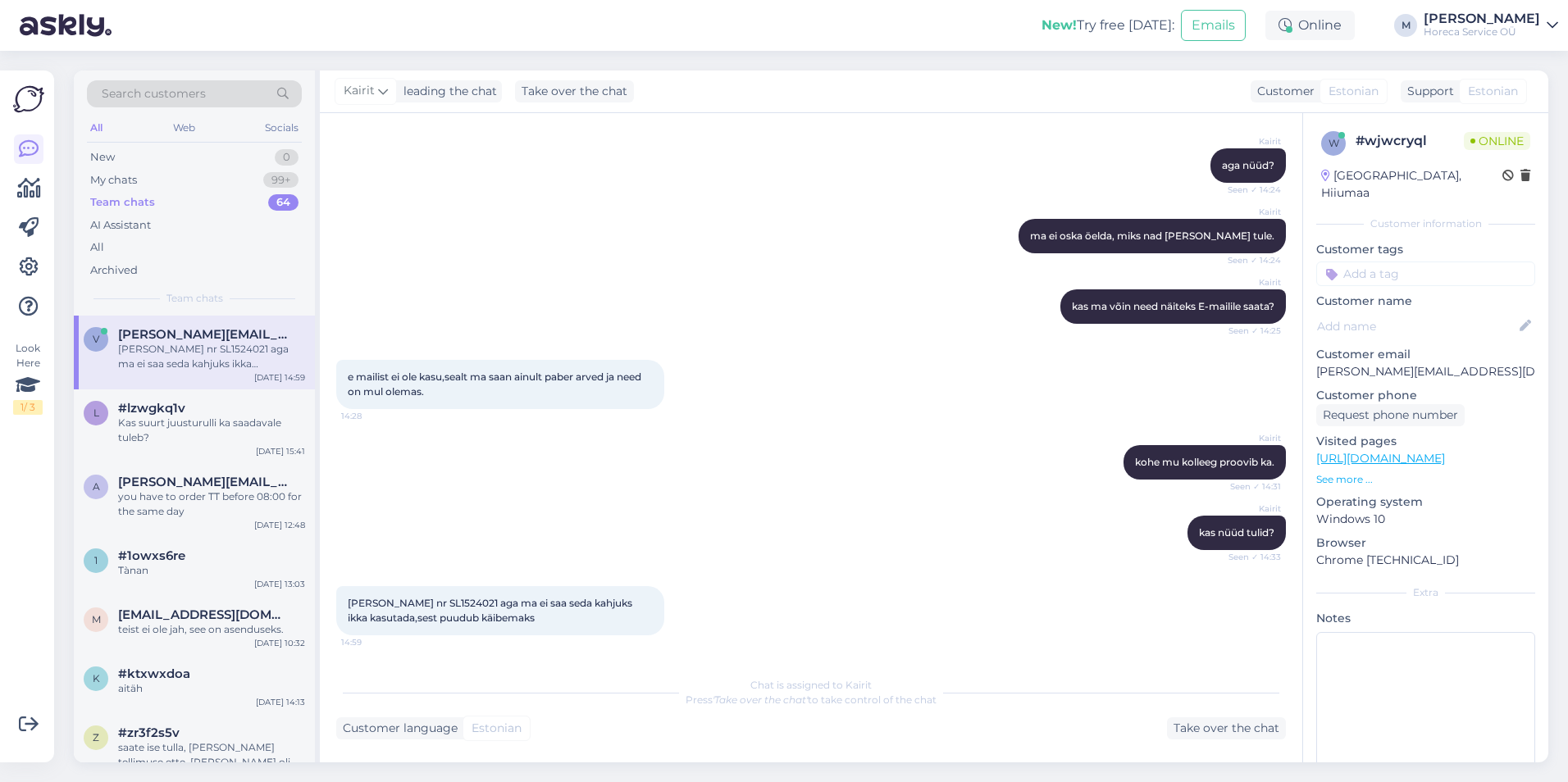
click at [534, 608] on div "Search customers All Web Socials New 0 My chats 99+ Team chats 64 AI Assistant …" at bounding box center [817, 416] width 1504 height 731
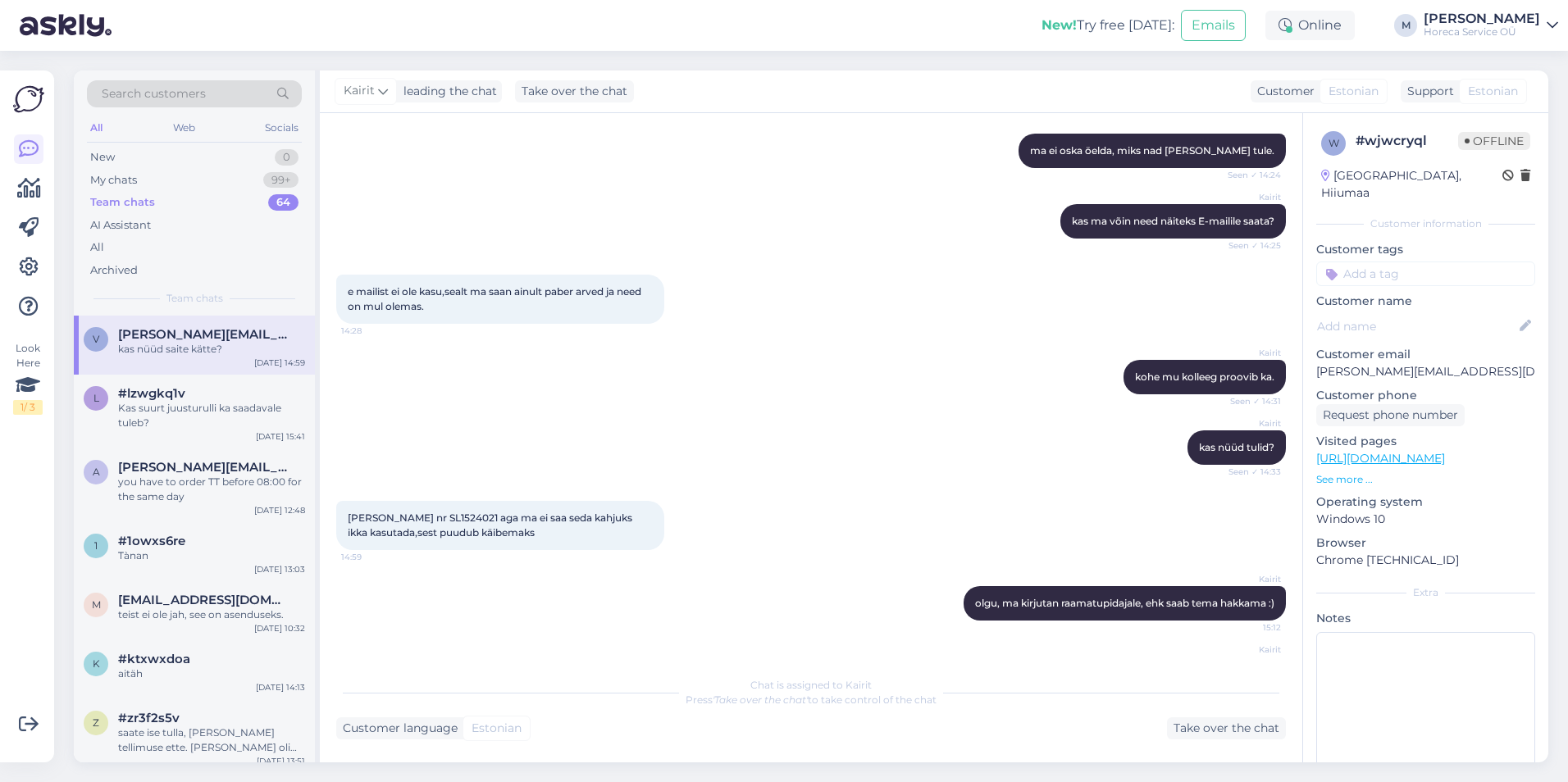
scroll to position [1085, 0]
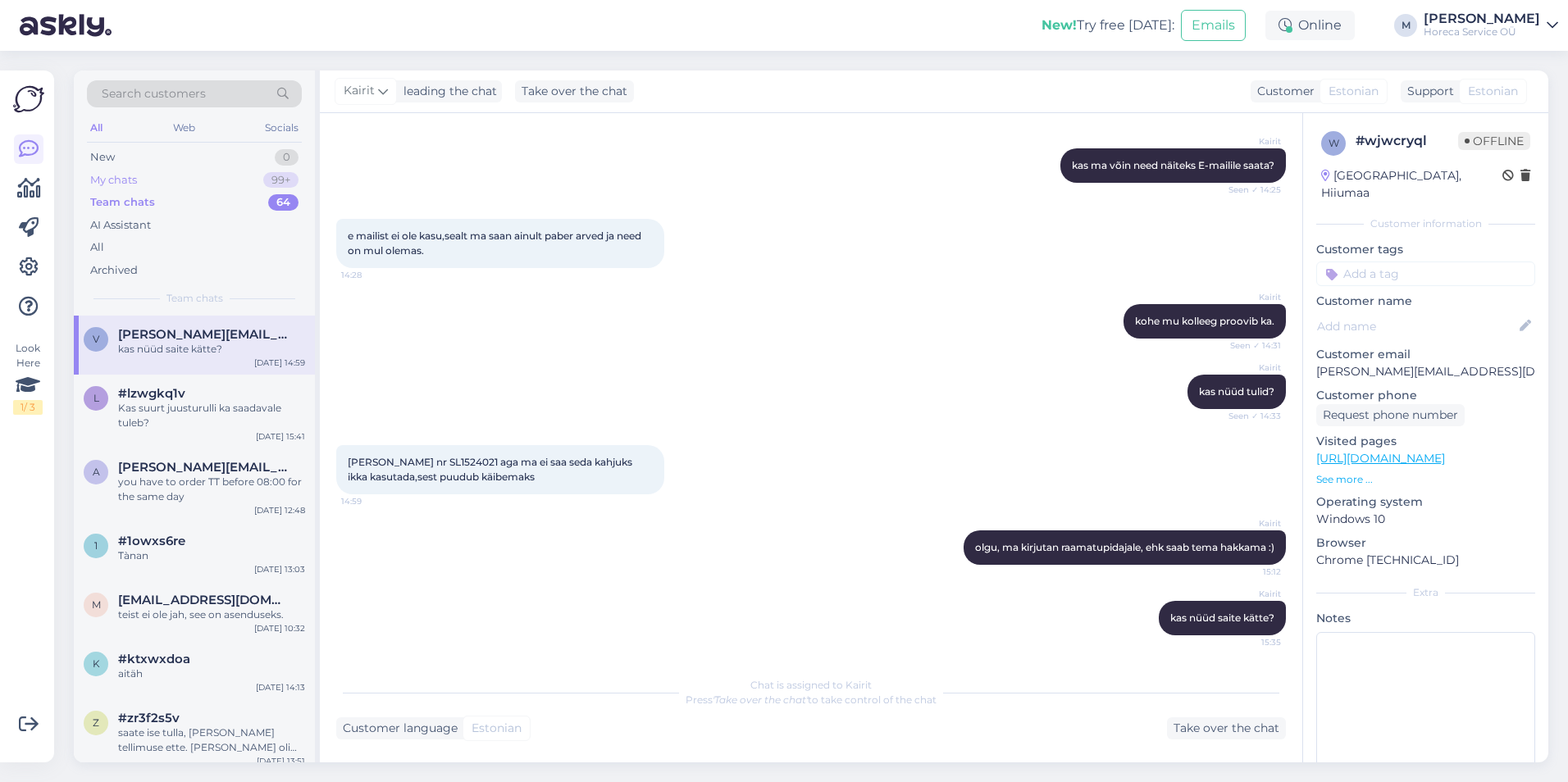
click at [213, 169] on div "My chats 99+" at bounding box center [194, 180] width 215 height 23
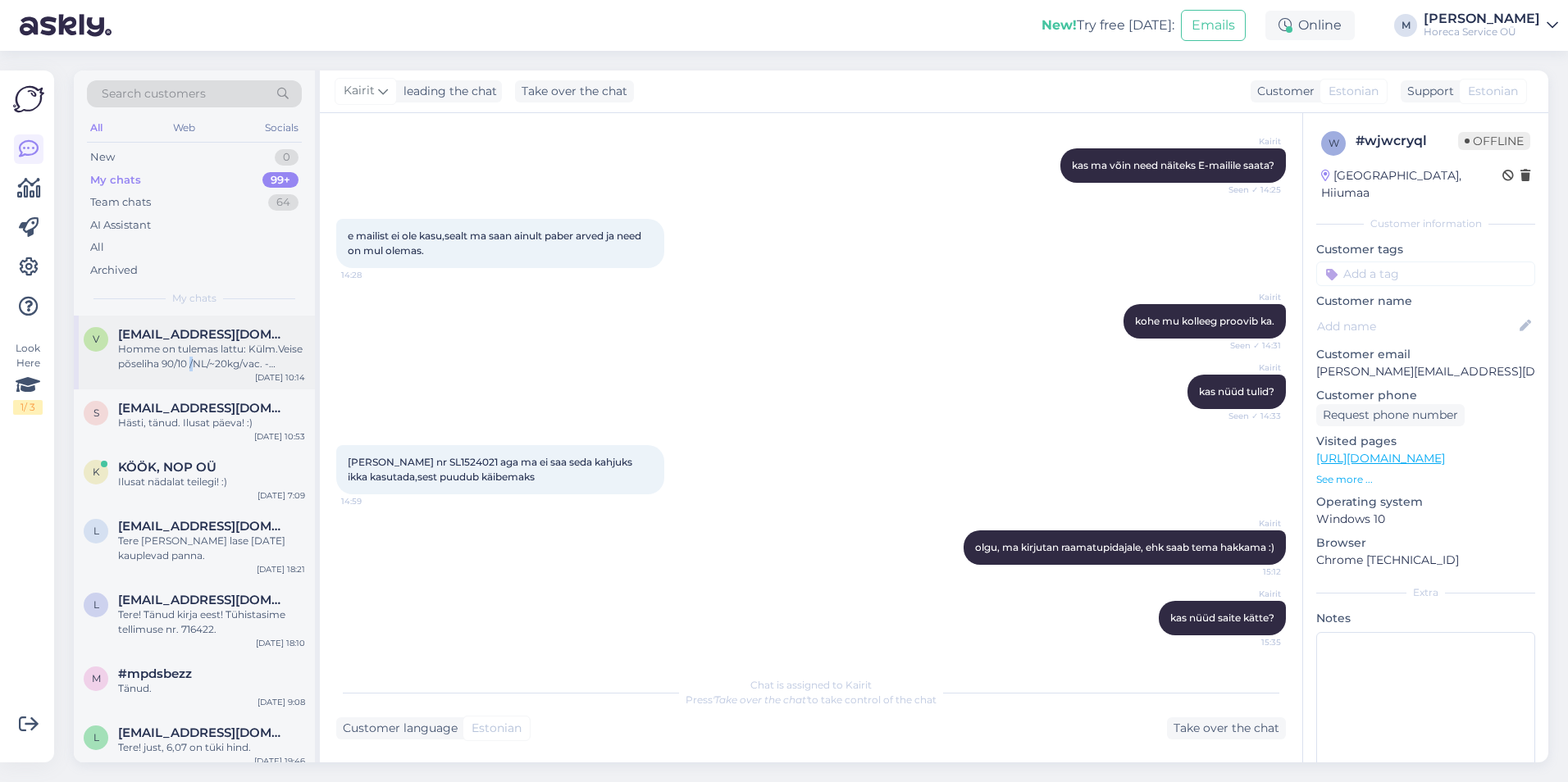
click at [191, 362] on div "Homme on tulemas lattu: Külm.Veise põseliha 90/10 /NL/~20kg/vac. - pakendi suur…" at bounding box center [211, 357] width 187 height 30
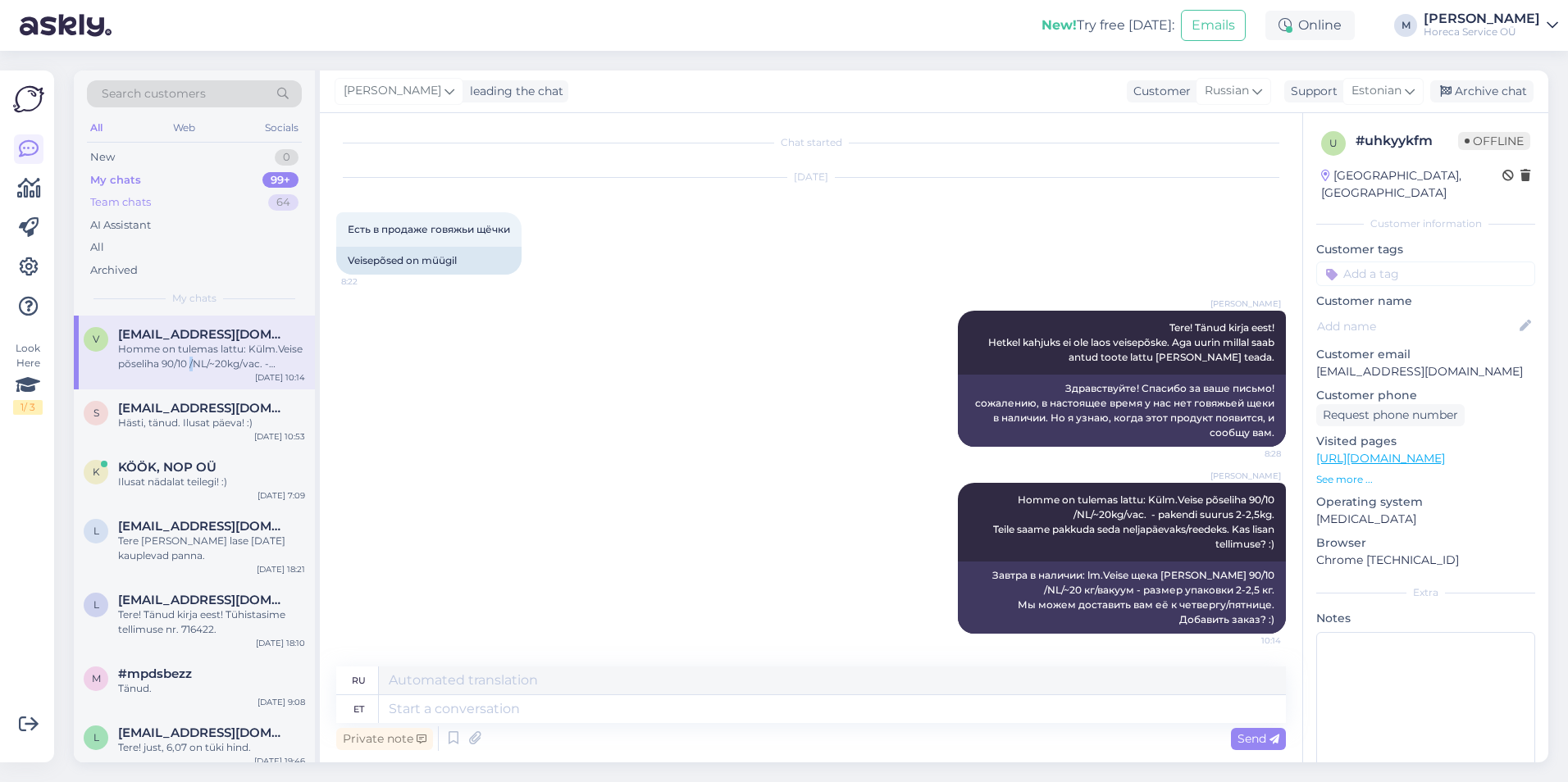
drag, startPoint x: 191, startPoint y: 362, endPoint x: 247, endPoint y: 206, distance: 165.7
click at [247, 206] on div "Team chats 64" at bounding box center [194, 202] width 215 height 23
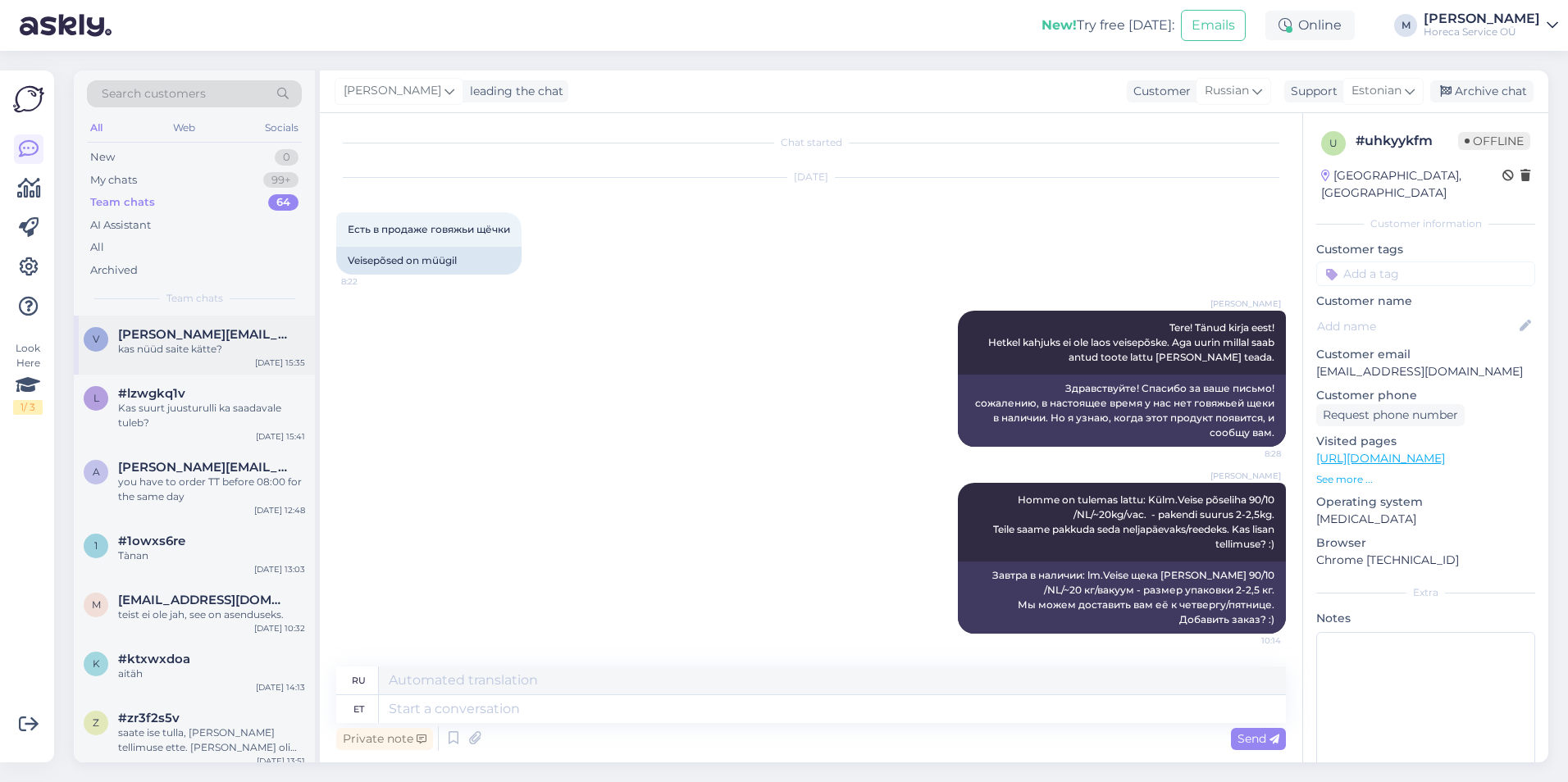
click at [201, 337] on span "[PERSON_NAME][EMAIL_ADDRESS][DOMAIN_NAME]" at bounding box center [203, 335] width 171 height 15
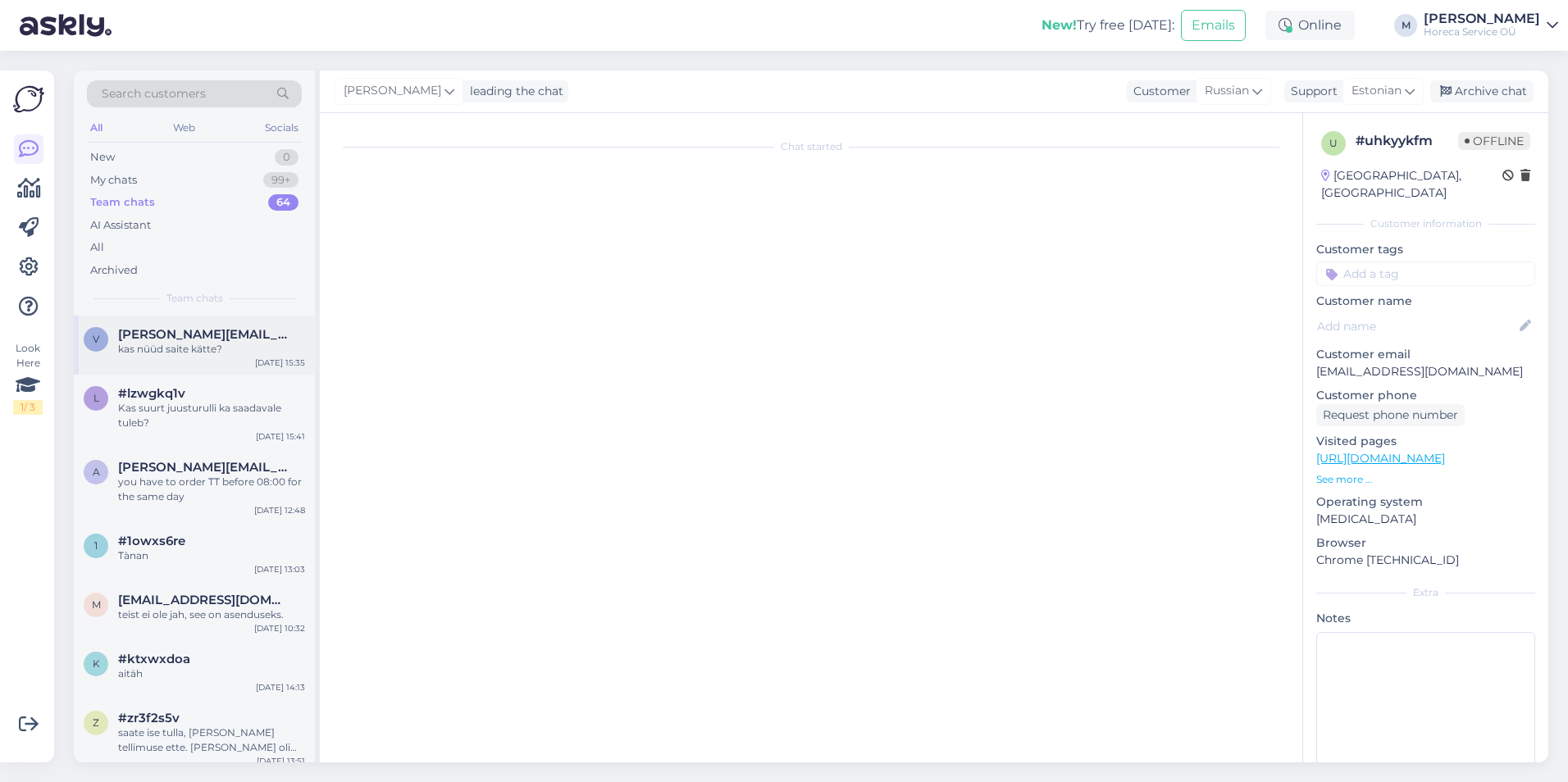
scroll to position [1085, 0]
